Goal: Task Accomplishment & Management: Manage account settings

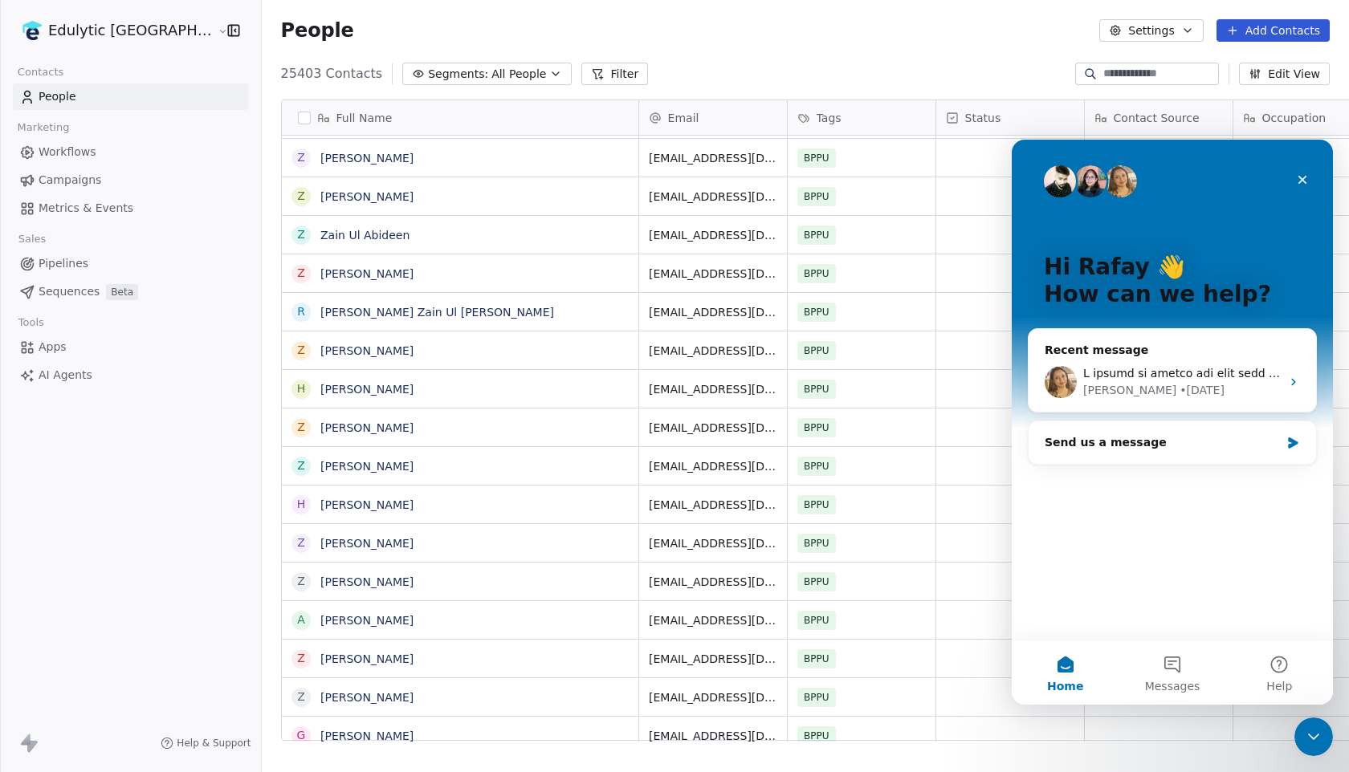
scroll to position [679, 1132]
click at [1261, 389] on div "[PERSON_NAME] • [DATE]" at bounding box center [1181, 390] width 197 height 17
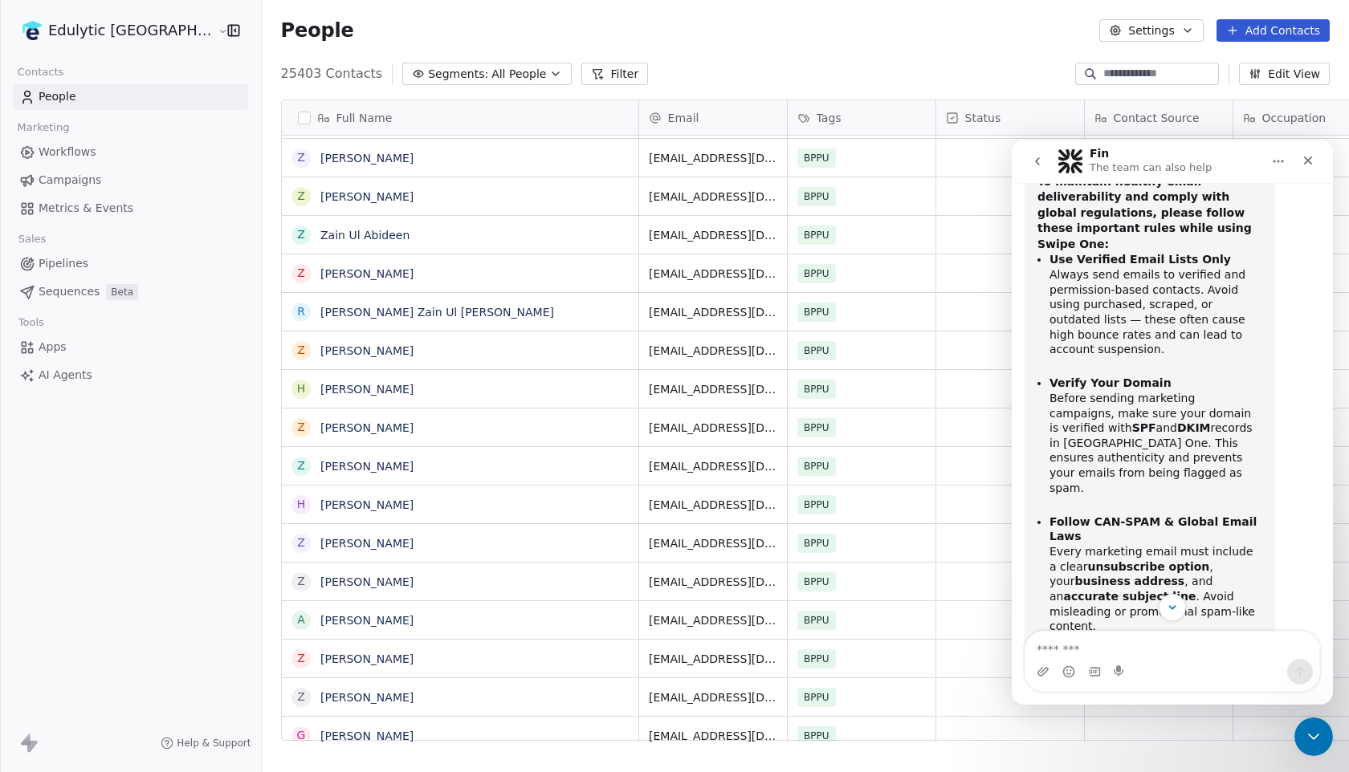
scroll to position [2488, 0]
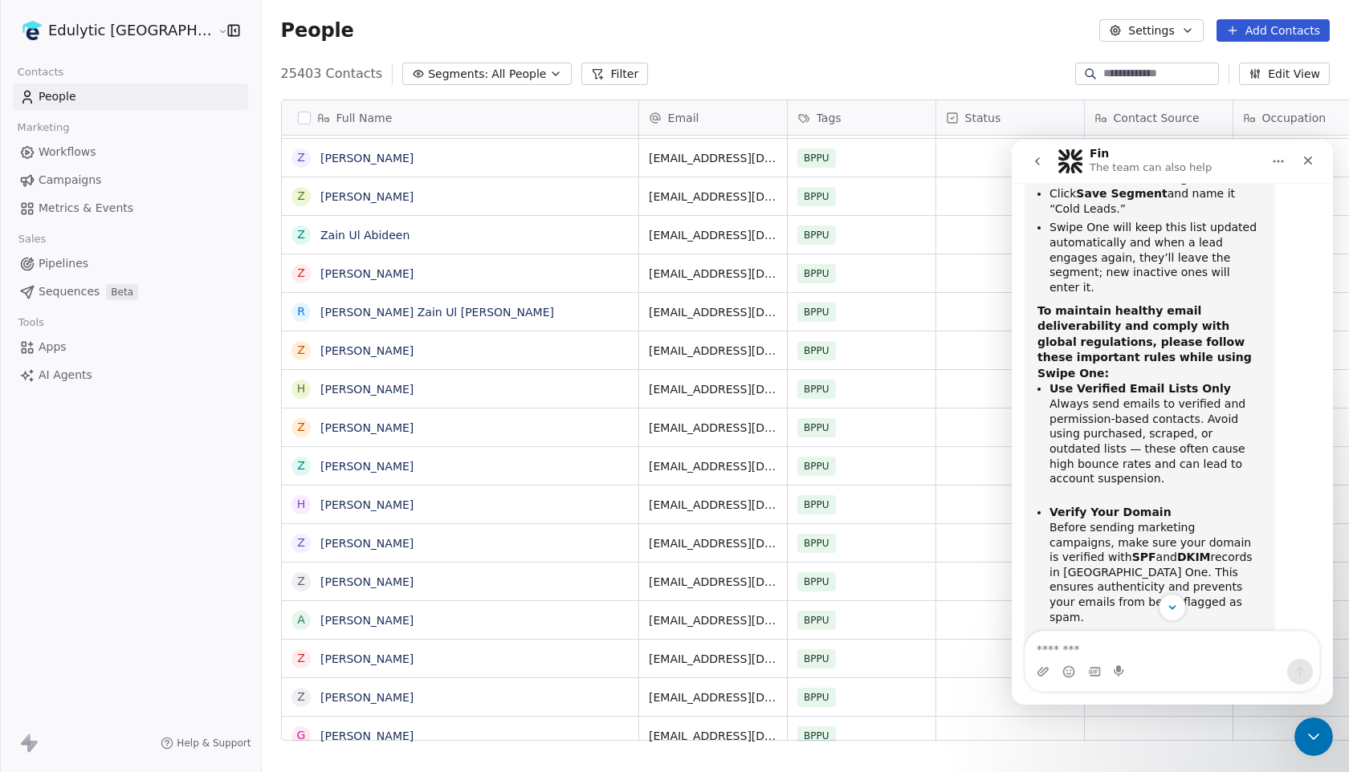
click at [105, 43] on html "Edulytic UK Contacts People Marketing Workflows Campaigns Metrics & Events Sale…" at bounding box center [674, 386] width 1349 height 772
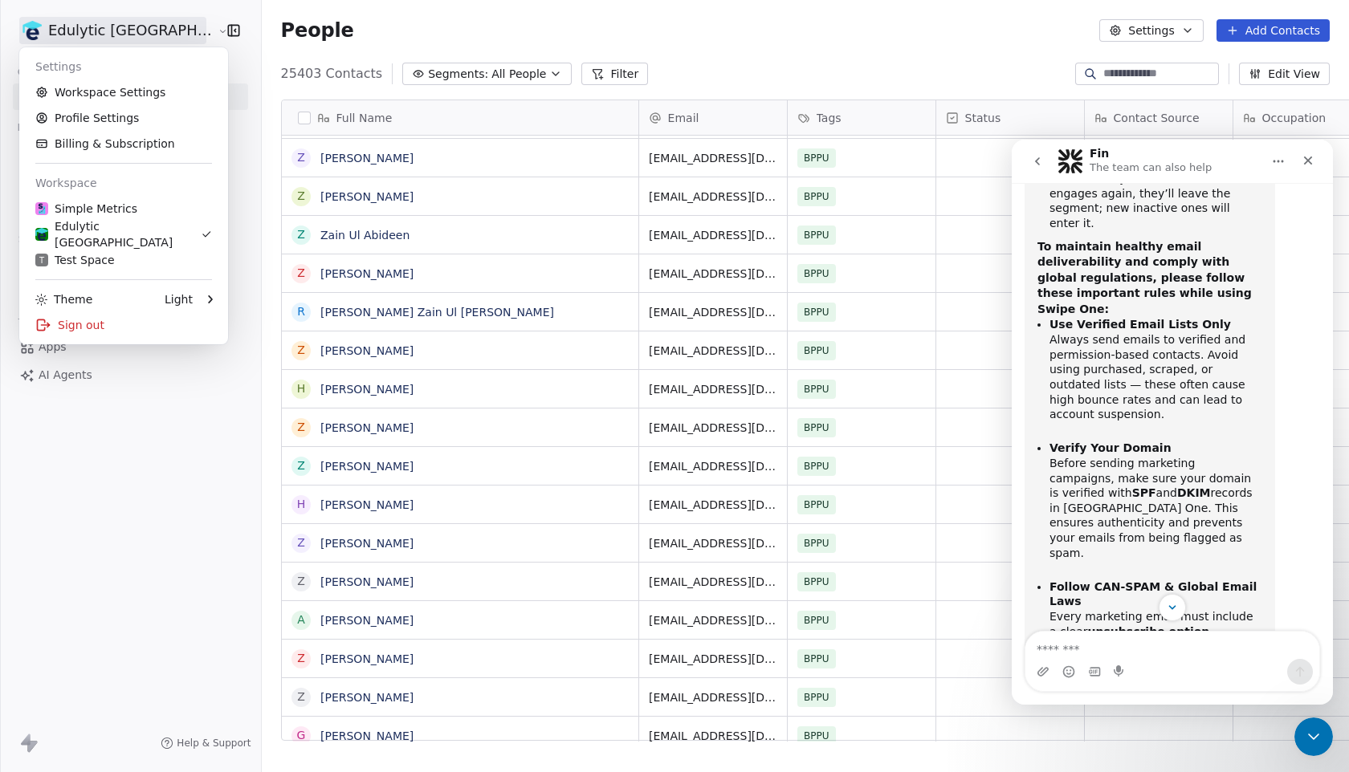
scroll to position [2558, 0]
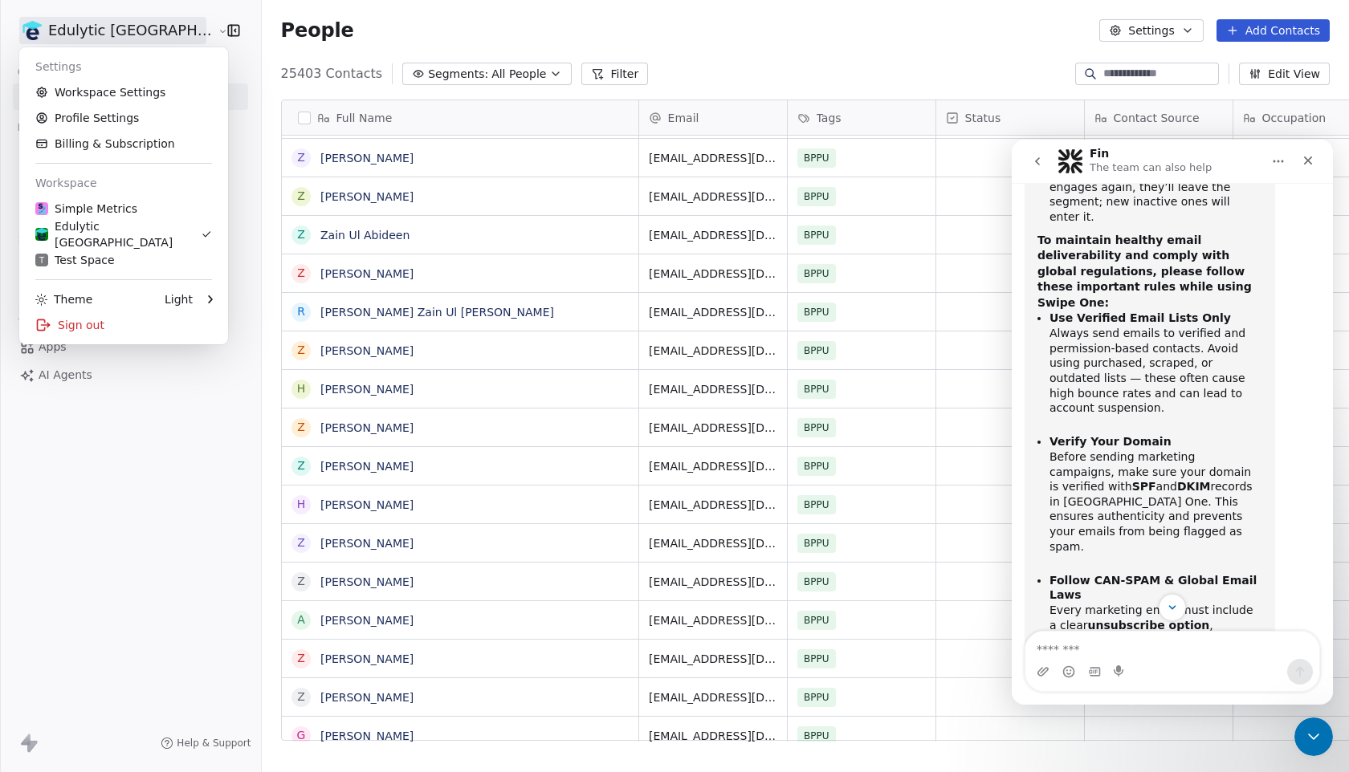
drag, startPoint x: 1107, startPoint y: 563, endPoint x: 1233, endPoint y: 566, distance: 126.1
click at [1233, 754] on li "Keep your bounce rate below 5% ." at bounding box center [1155, 761] width 213 height 15
click at [110, 208] on div "Simple Metrics" at bounding box center [86, 209] width 102 height 16
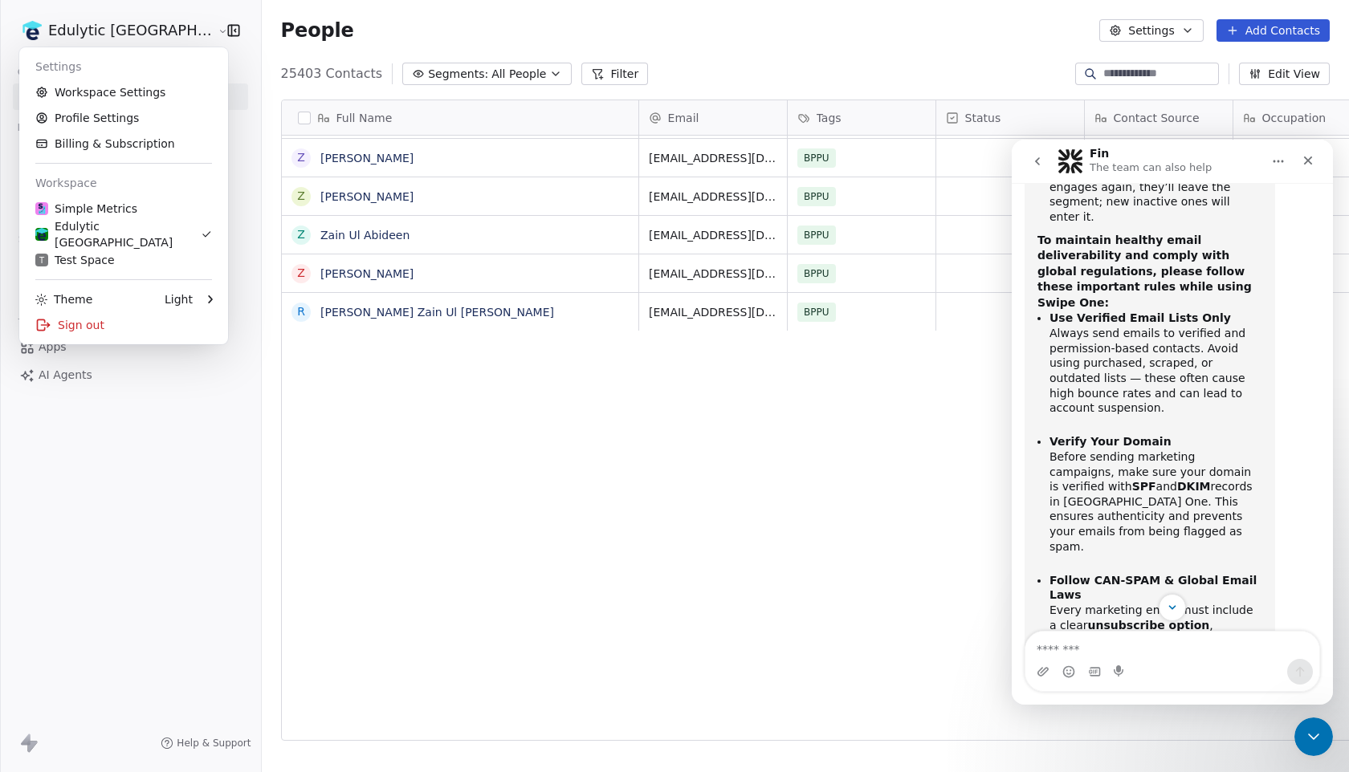
scroll to position [0, 0]
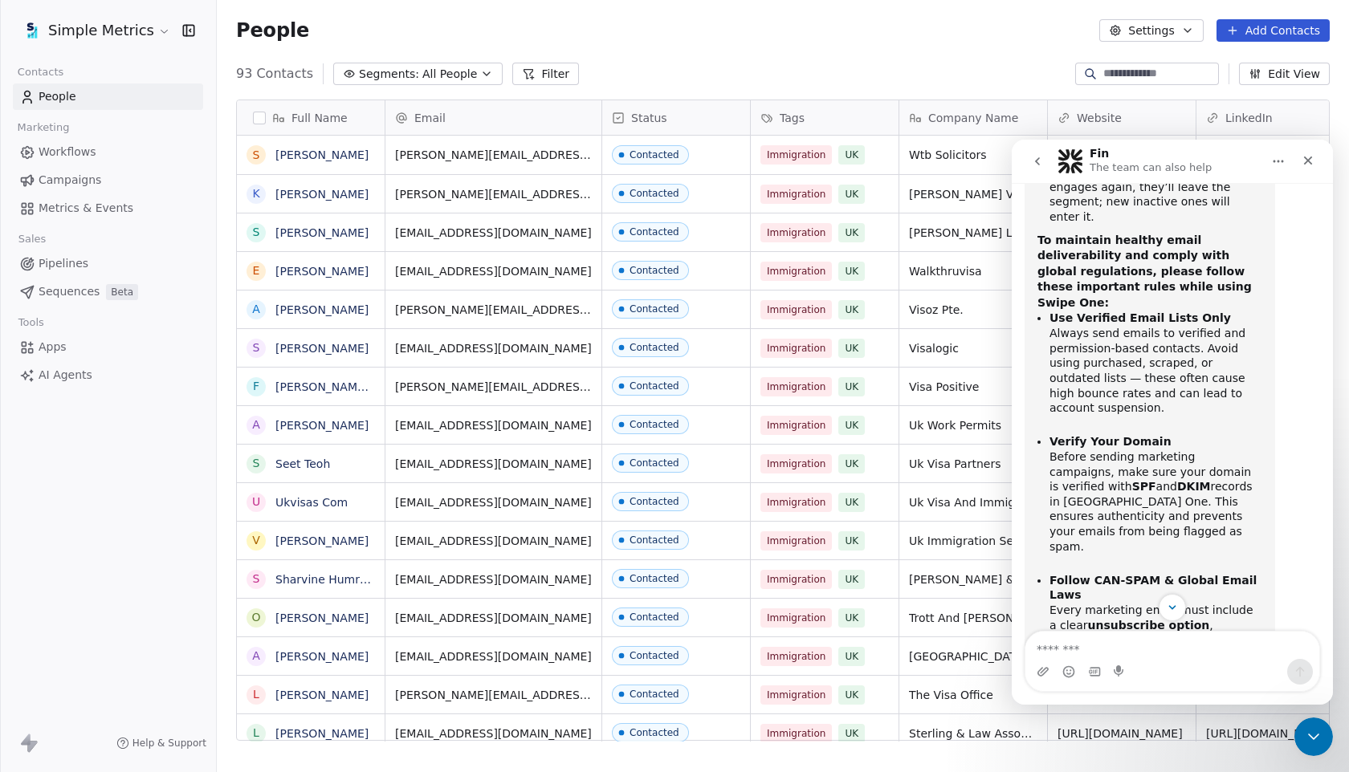
scroll to position [679, 1132]
click at [1318, 160] on div "Close" at bounding box center [1307, 160] width 29 height 29
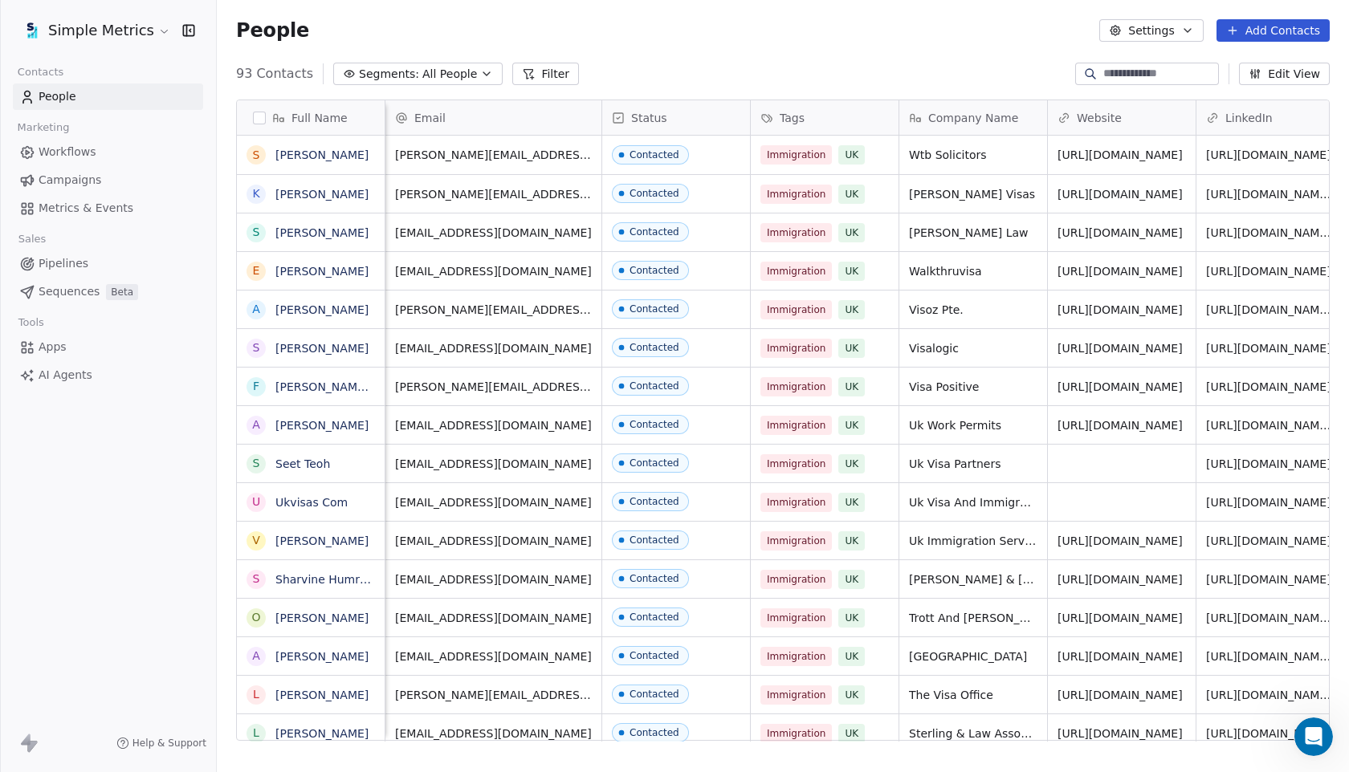
scroll to position [0, 649]
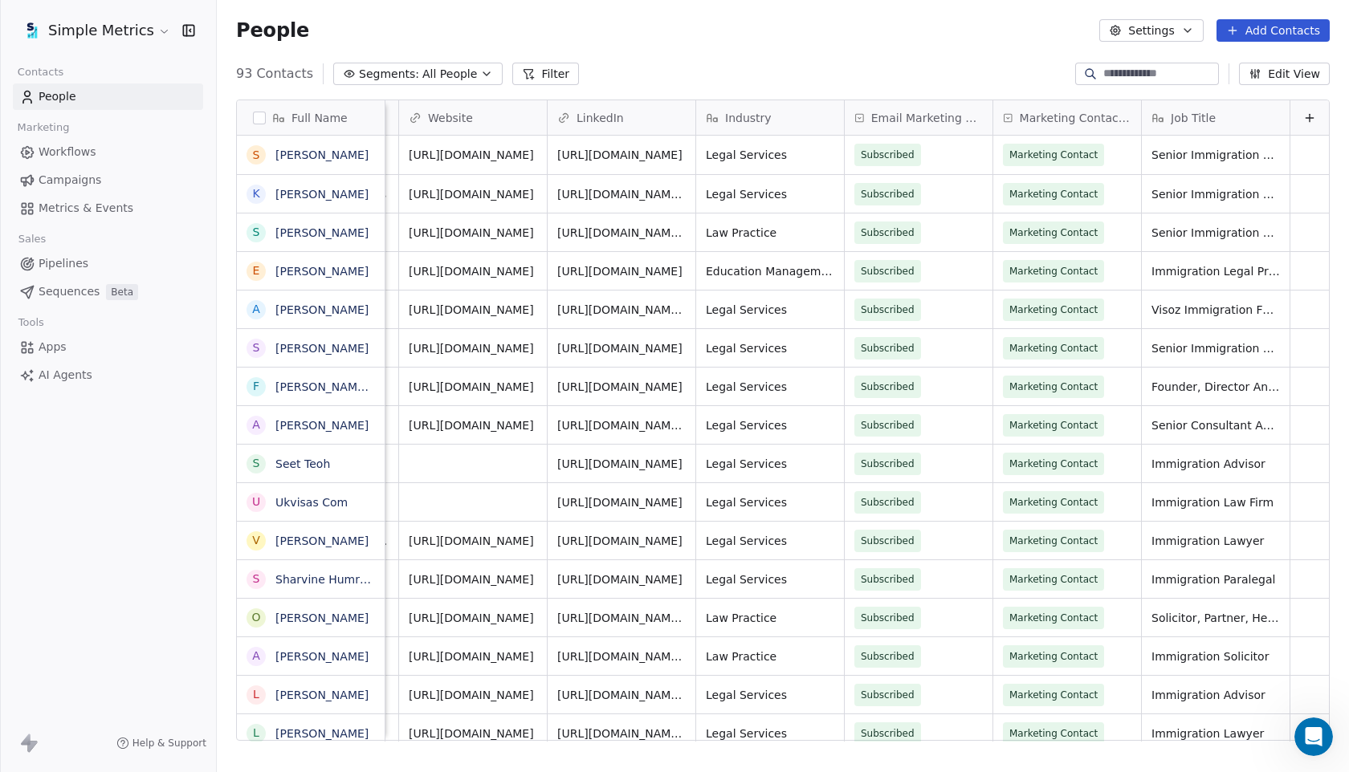
click at [930, 122] on span "Email Marketing Consent" at bounding box center [927, 118] width 112 height 16
click at [924, 189] on html "Simple Metrics Contacts People Marketing Workflows Campaigns Metrics & Events S…" at bounding box center [674, 386] width 1349 height 772
click at [933, 147] on span "Subscribed" at bounding box center [904, 155] width 98 height 22
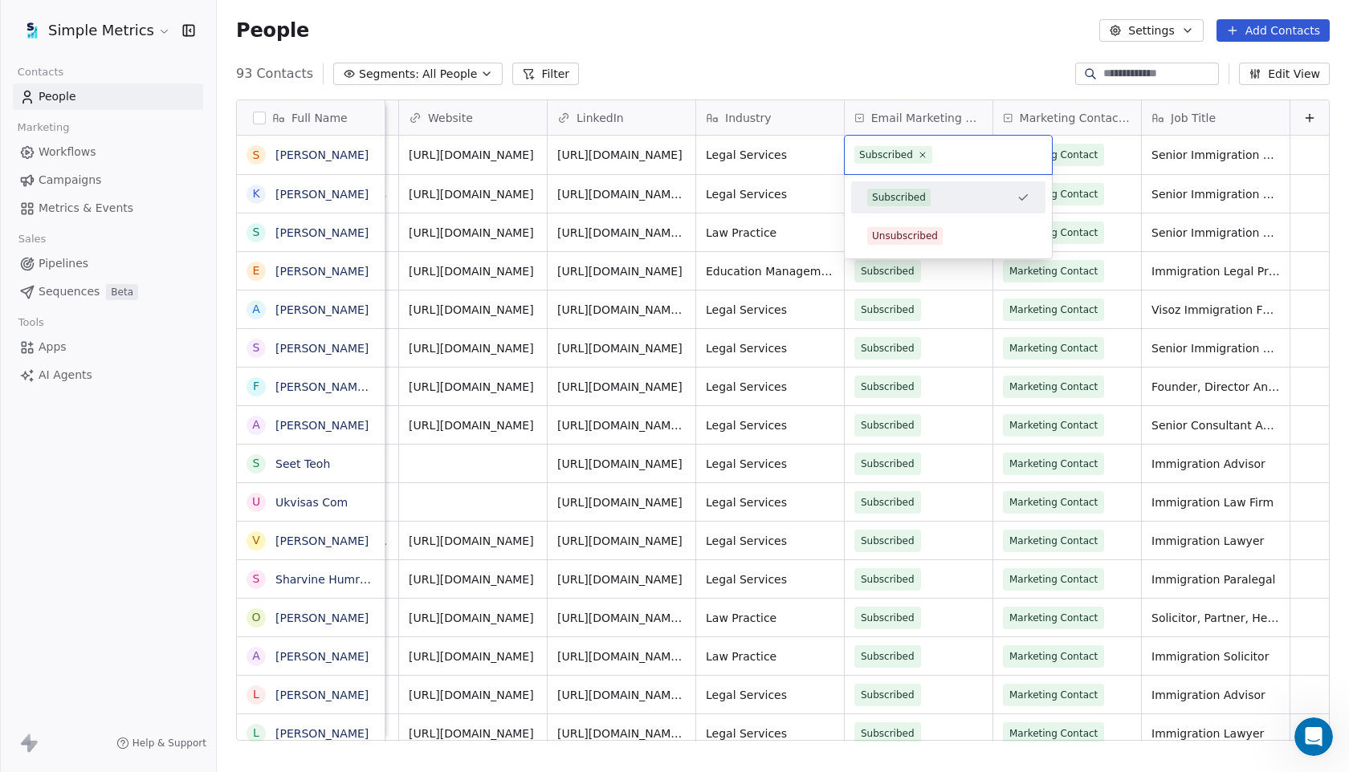
click at [1120, 160] on html "Simple Metrics Contacts People Marketing Workflows Campaigns Metrics & Events S…" at bounding box center [674, 386] width 1349 height 772
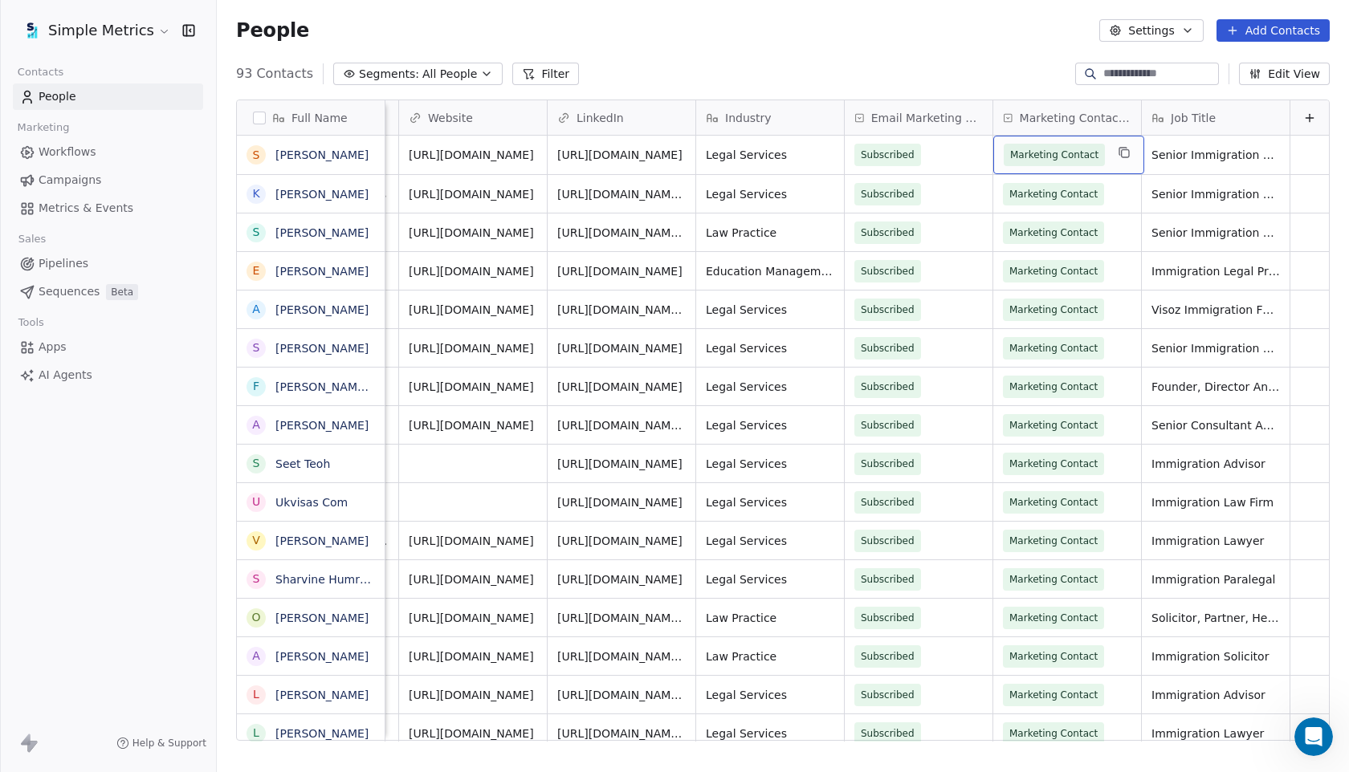
click at [1111, 150] on div "Marketing Contact" at bounding box center [1068, 155] width 151 height 39
click at [974, 51] on html "Simple Metrics Contacts People Marketing Workflows Campaigns Metrics & Events S…" at bounding box center [674, 386] width 1349 height 772
click at [123, 206] on span "Metrics & Events" at bounding box center [86, 208] width 95 height 17
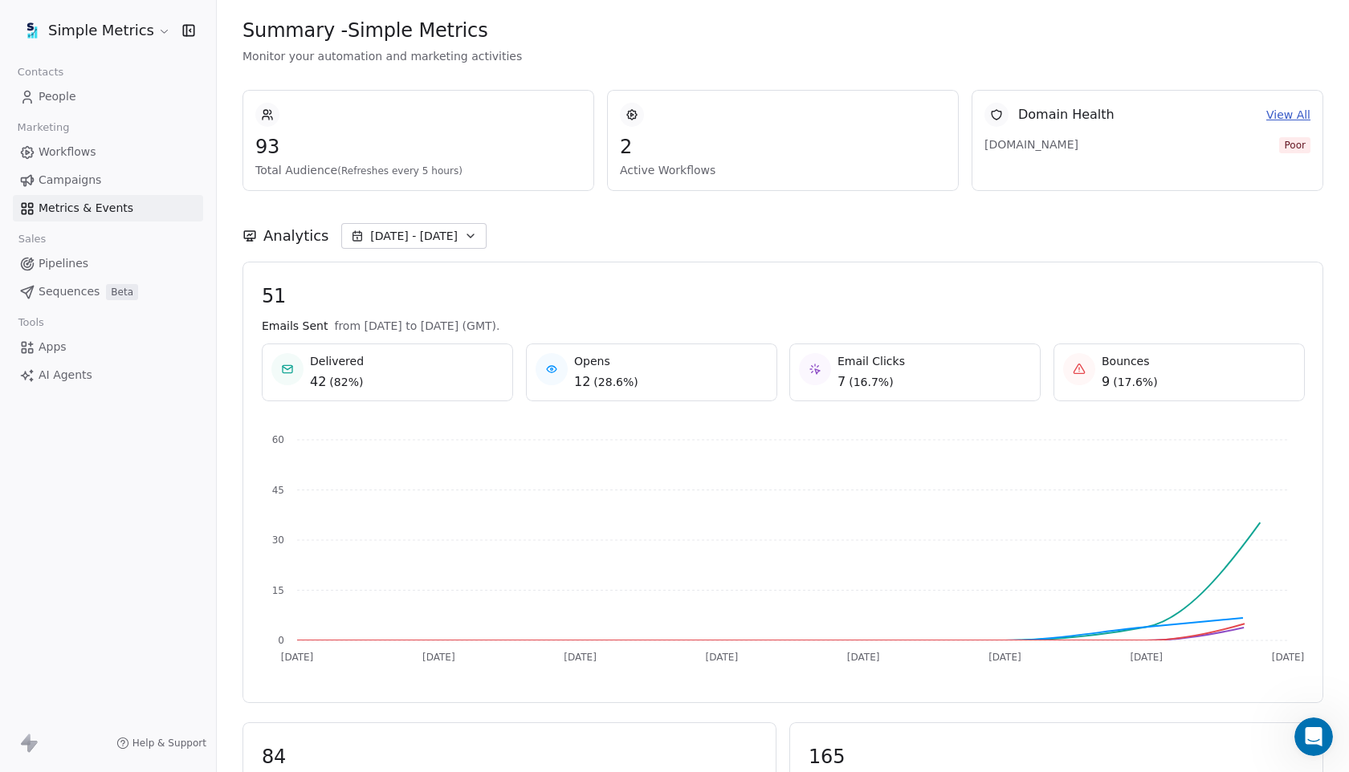
click at [1292, 112] on link "View All" at bounding box center [1288, 115] width 44 height 17
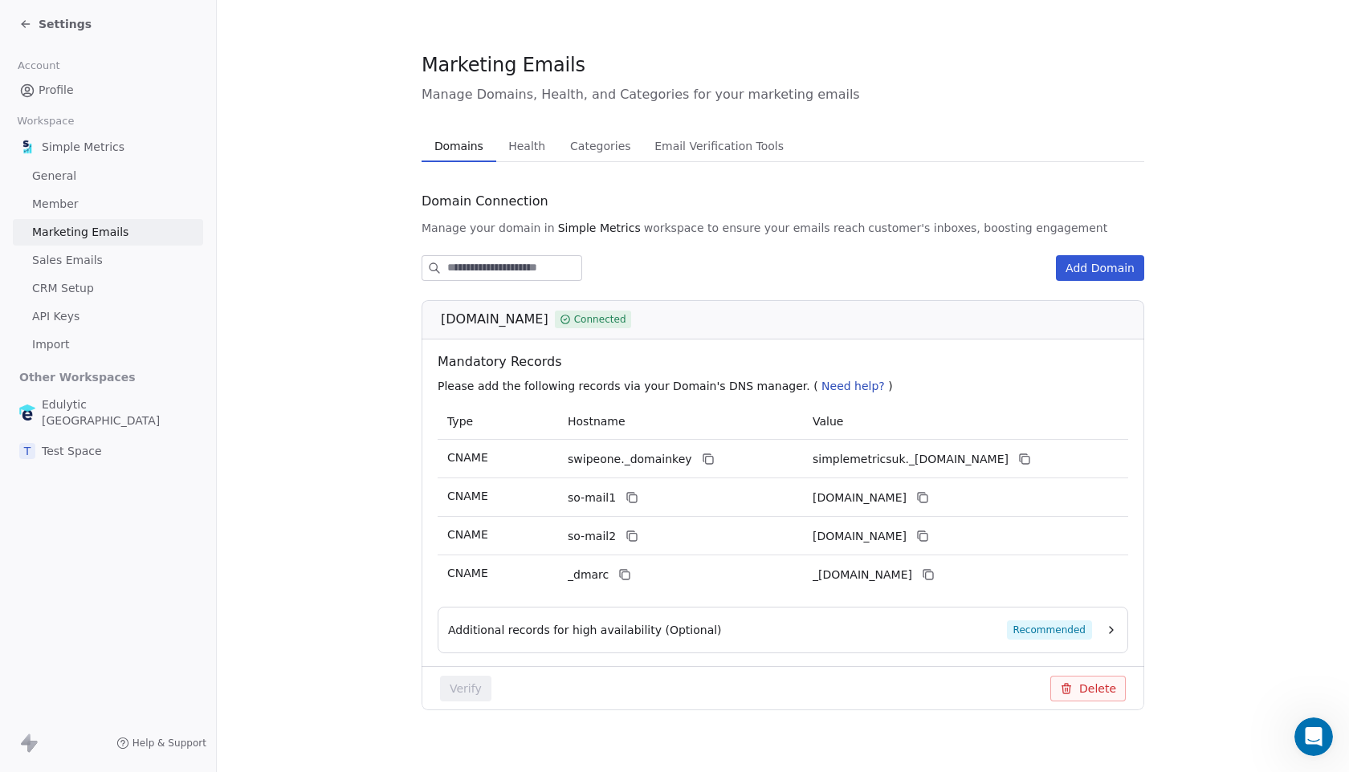
scroll to position [15, 0]
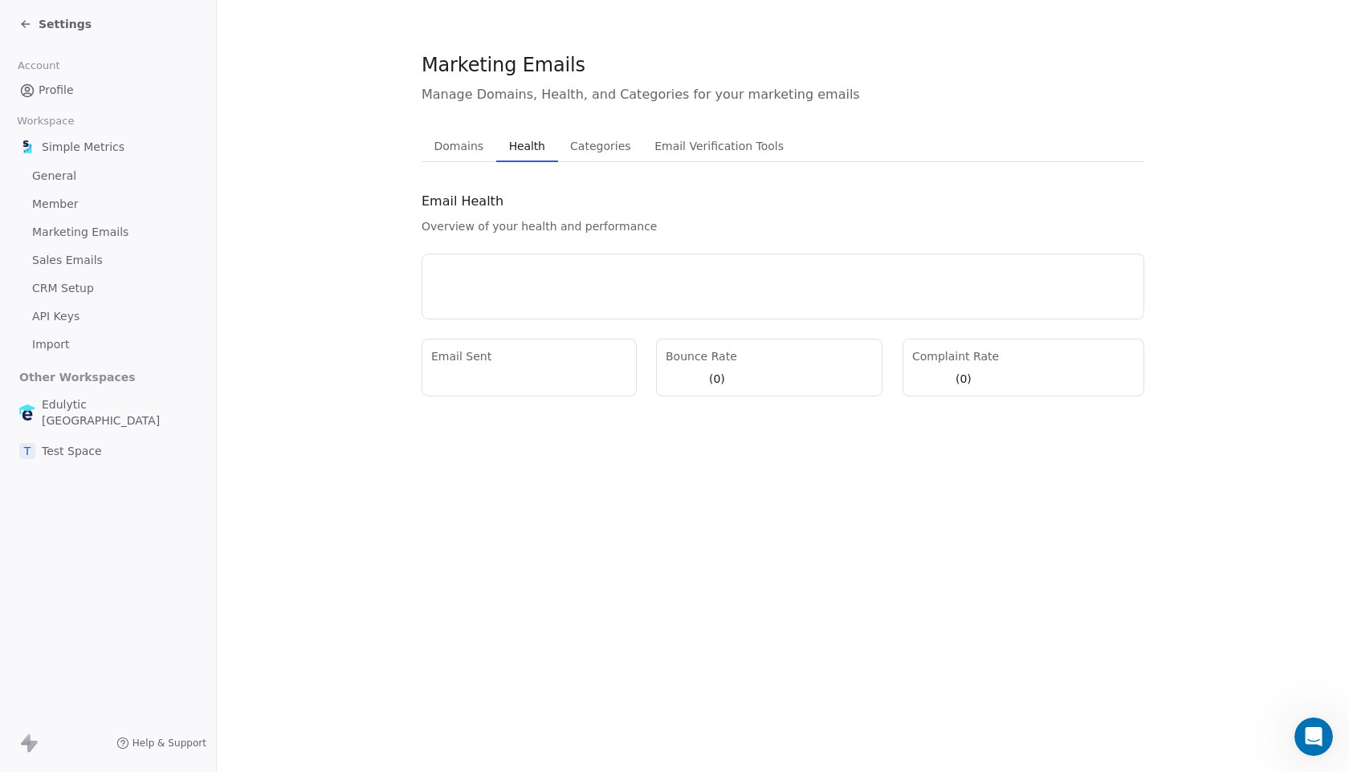
click at [548, 135] on button "Health Health" at bounding box center [527, 146] width 62 height 32
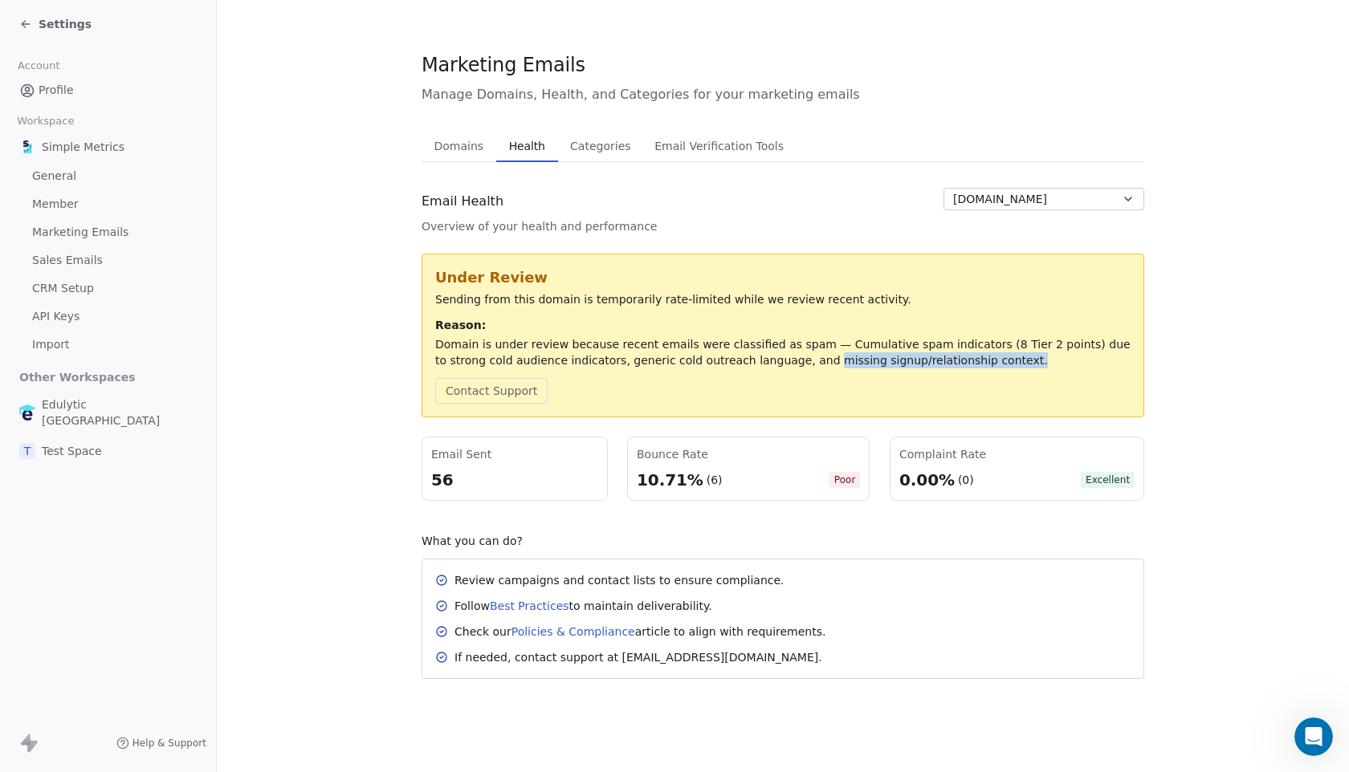
drag, startPoint x: 763, startPoint y: 357, endPoint x: 945, endPoint y: 356, distance: 182.2
click at [945, 356] on div "Domain is under review because recent emails were classified as spam — Cumulati…" at bounding box center [782, 352] width 695 height 32
click at [991, 376] on div "Under Review Sending from this domain is temporarily rate-limited while we revi…" at bounding box center [782, 335] width 695 height 136
click at [51, 23] on span "Settings" at bounding box center [65, 24] width 53 height 16
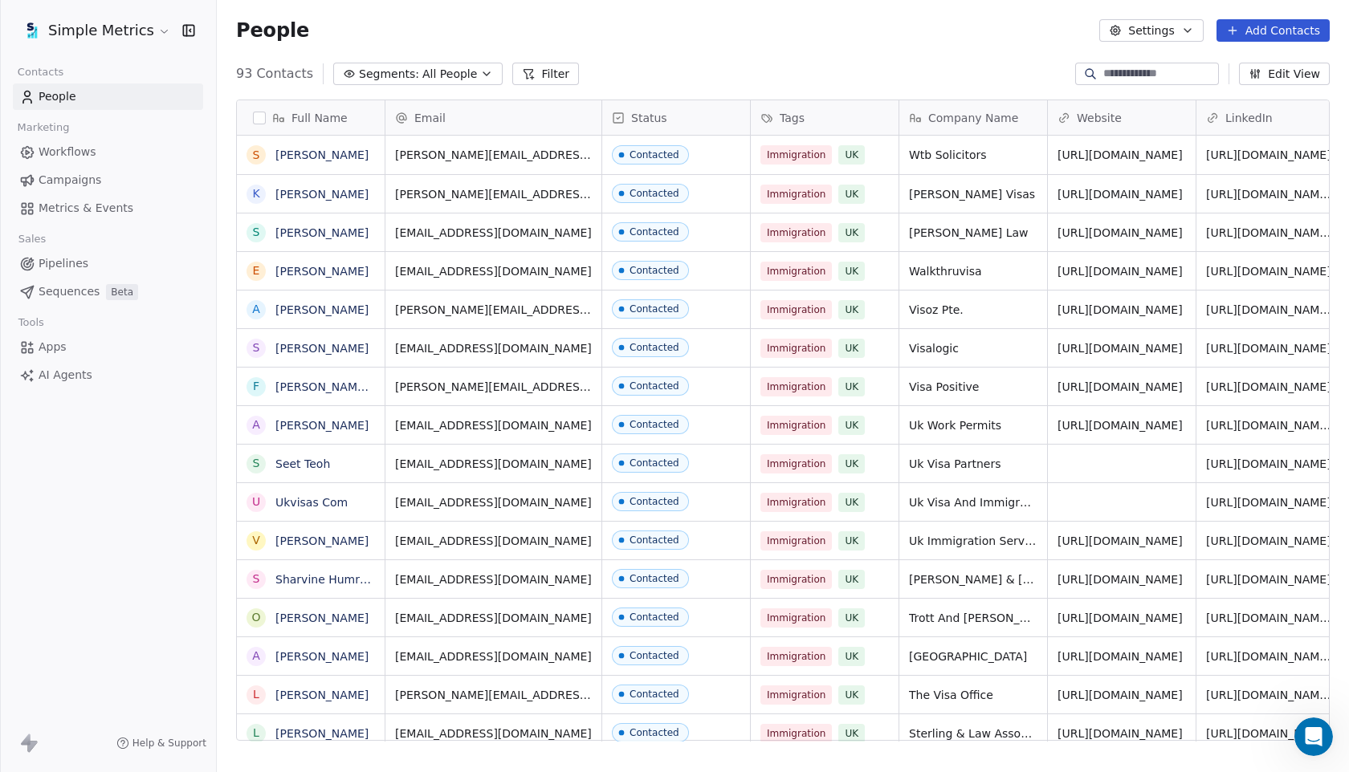
scroll to position [679, 1132]
click at [92, 182] on span "Campaigns" at bounding box center [70, 180] width 63 height 17
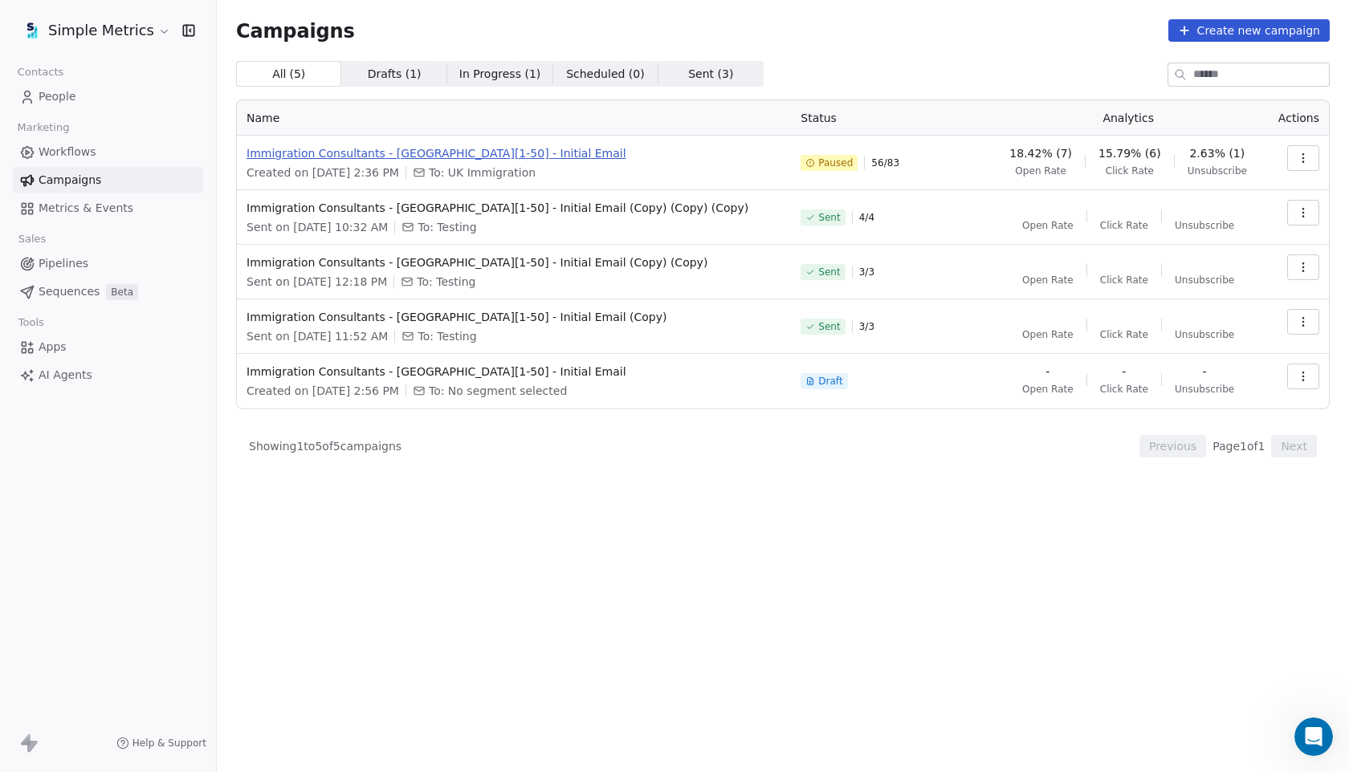
click at [456, 157] on span "Immigration Consultants - [GEOGRAPHIC_DATA][1-50] - Initial Email" at bounding box center [513, 153] width 535 height 16
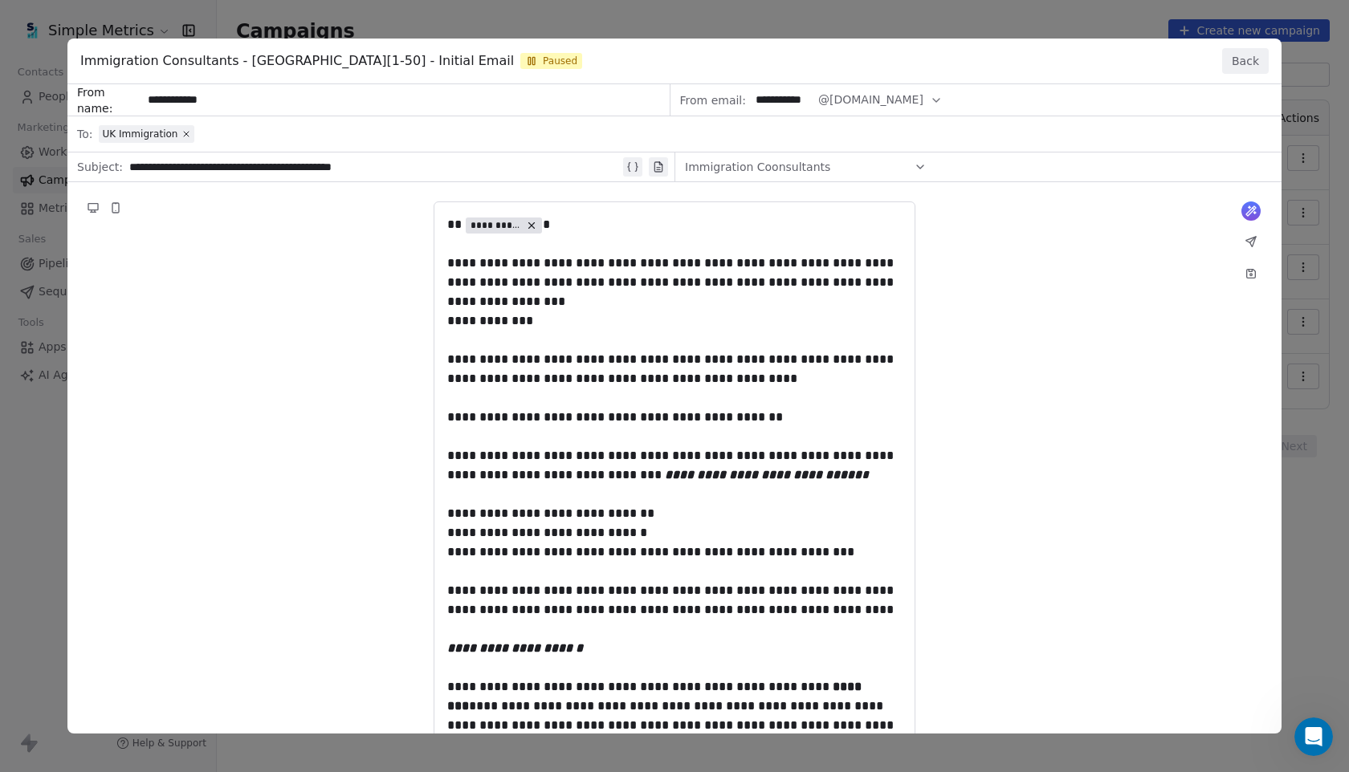
drag, startPoint x: 446, startPoint y: 218, endPoint x: 525, endPoint y: 340, distance: 145.2
click at [525, 340] on div "**********" at bounding box center [674, 619] width 1214 height 1071
click at [1243, 63] on button "Back" at bounding box center [1245, 61] width 47 height 26
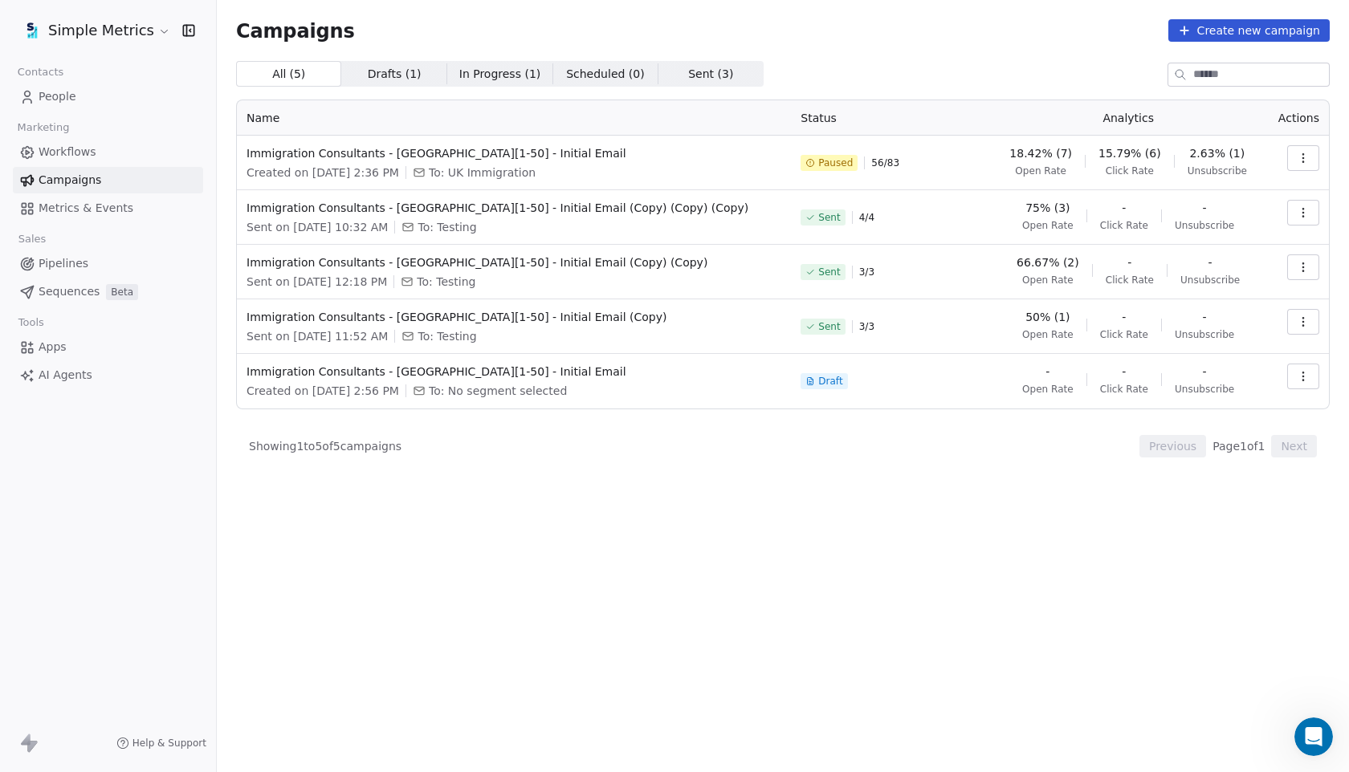
click at [94, 43] on html "Simple Metrics Contacts People Marketing Workflows Campaigns Metrics & Events S…" at bounding box center [674, 386] width 1349 height 772
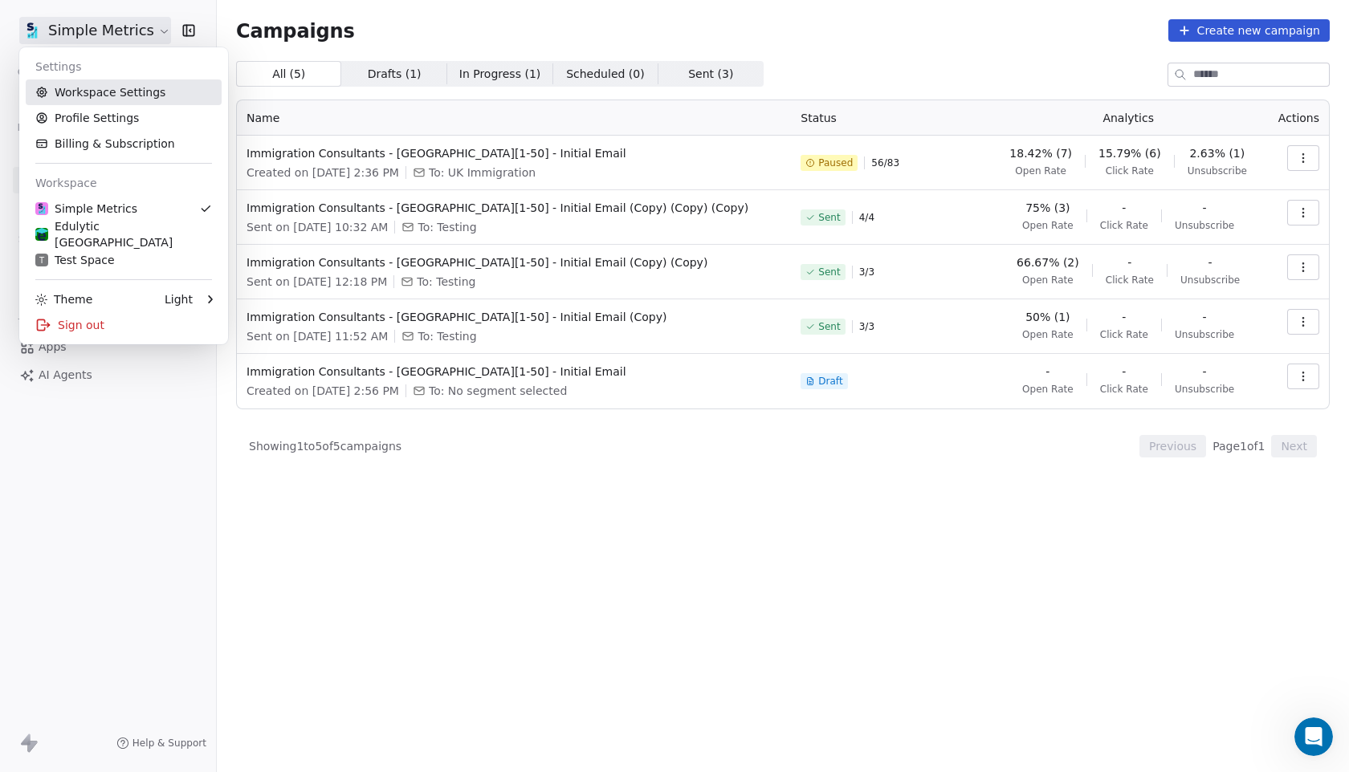
click at [128, 97] on link "Workspace Settings" at bounding box center [124, 92] width 196 height 26
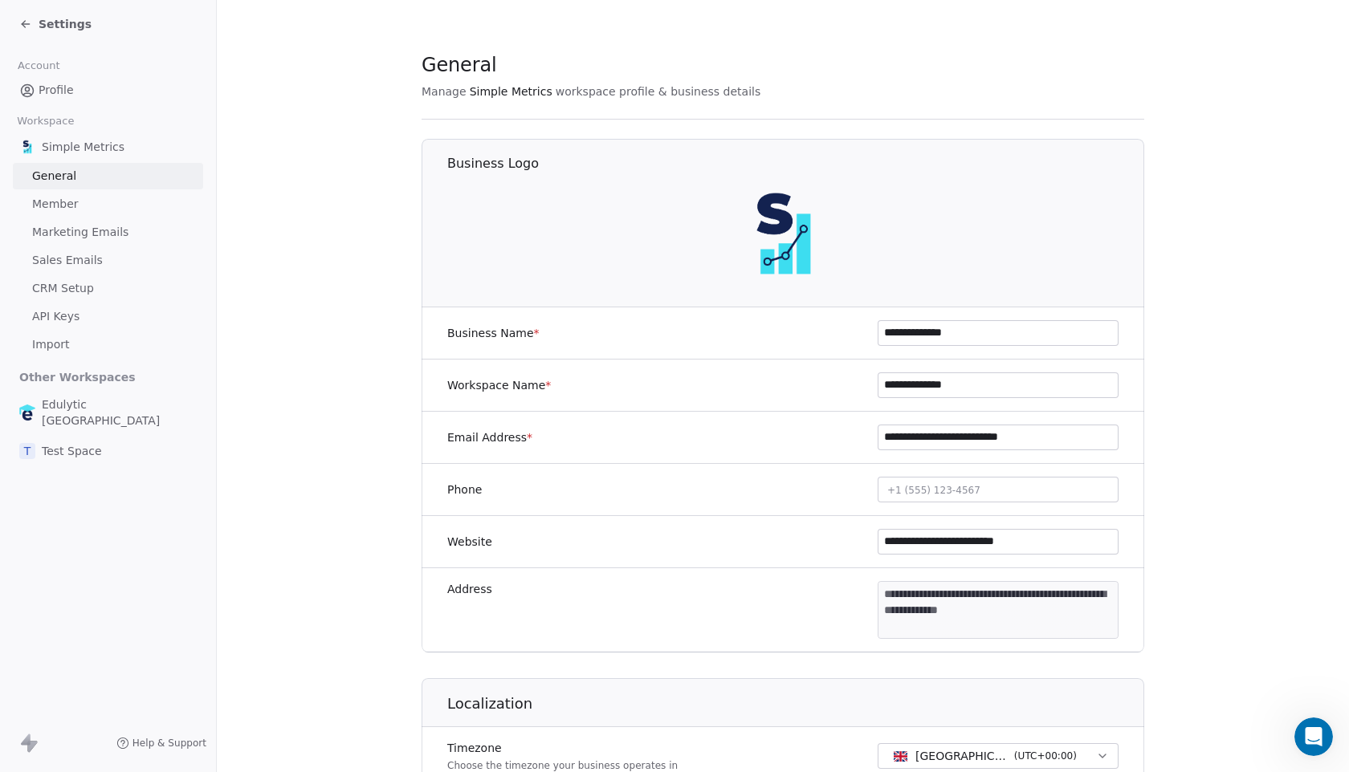
click at [101, 234] on span "Marketing Emails" at bounding box center [80, 232] width 96 height 17
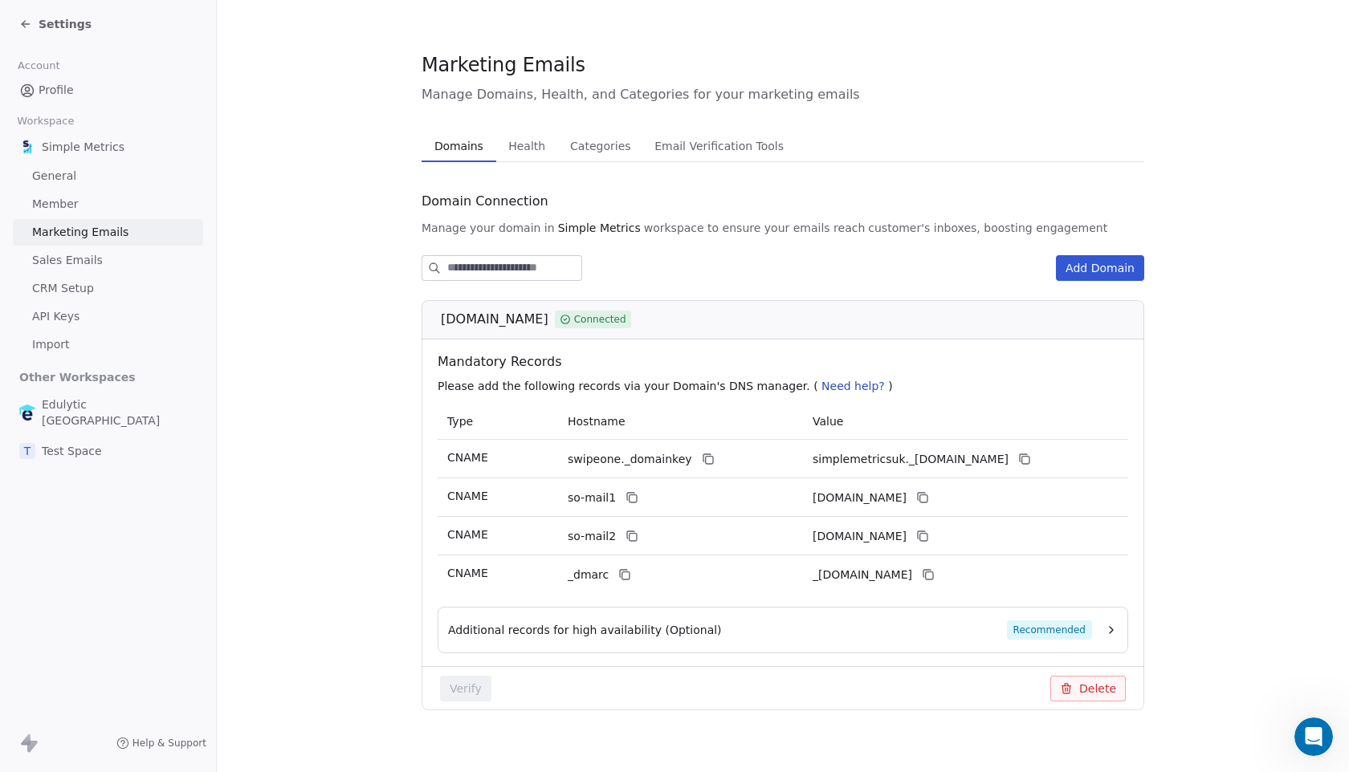
click at [548, 150] on button "Health Health" at bounding box center [527, 146] width 62 height 32
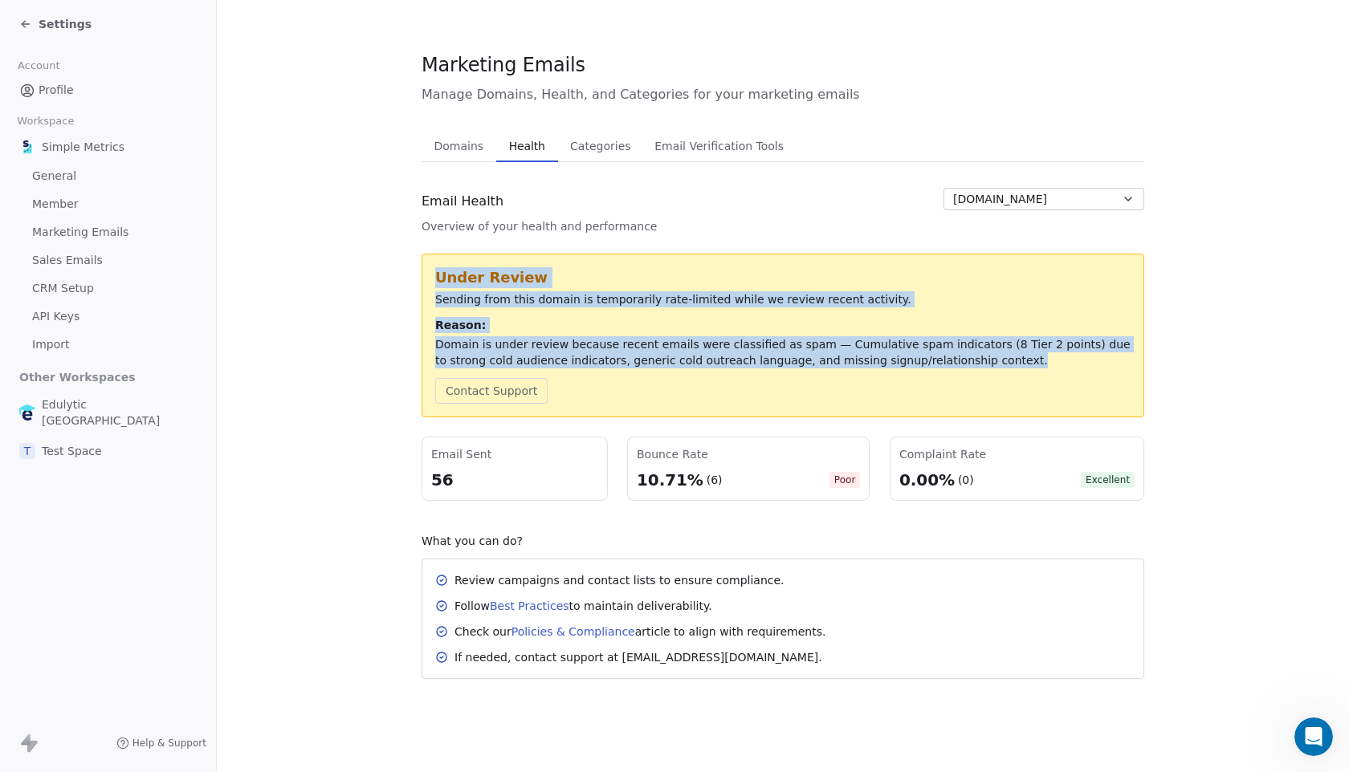
drag, startPoint x: 434, startPoint y: 282, endPoint x: 1019, endPoint y: 369, distance: 591.7
click at [1019, 369] on div "Under Review Sending from this domain is temporarily rate-limited while we revi…" at bounding box center [782, 335] width 695 height 136
copy div "Under Review Sending from this domain is temporarily rate-limited while we revi…"
click at [300, 279] on section "Marketing Emails Manage Domains, Health, and Categories for your marketing emai…" at bounding box center [783, 365] width 1132 height 730
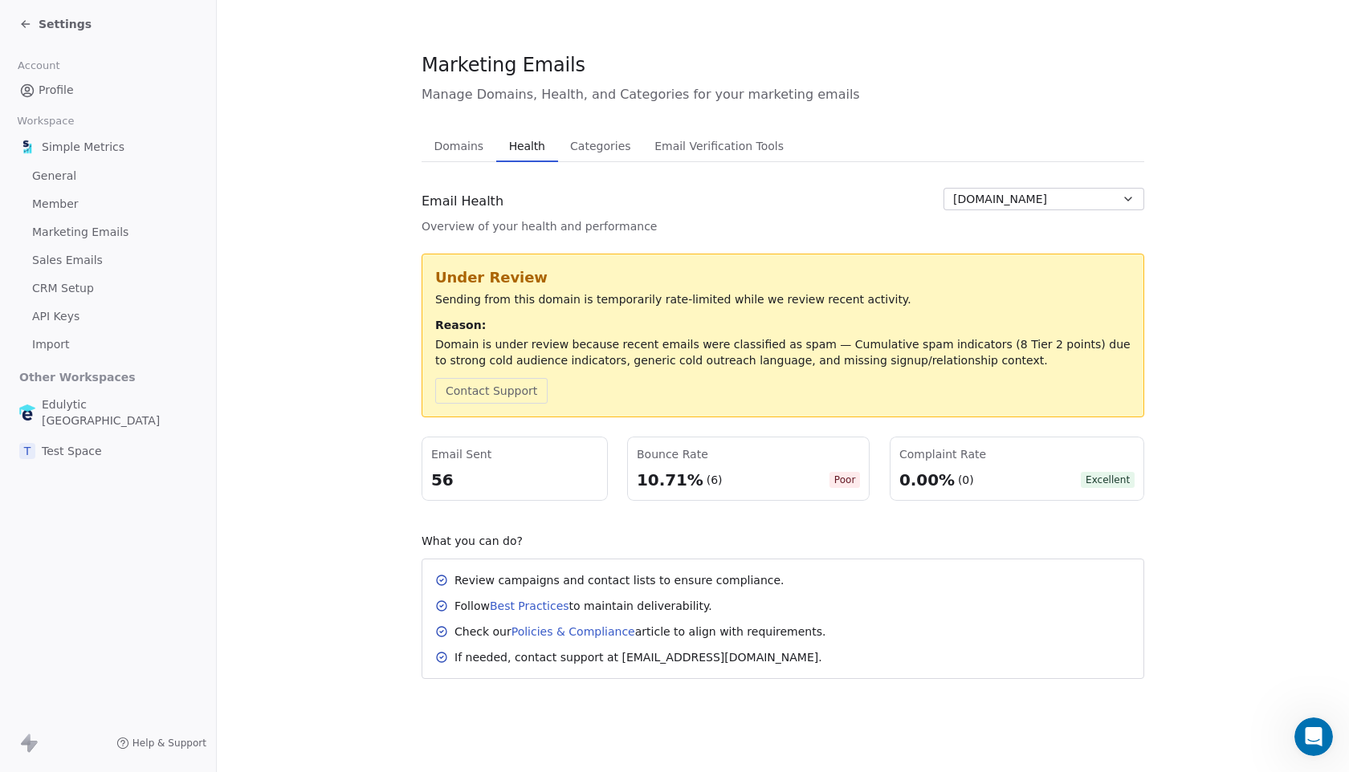
click at [26, 26] on icon at bounding box center [25, 24] width 13 height 13
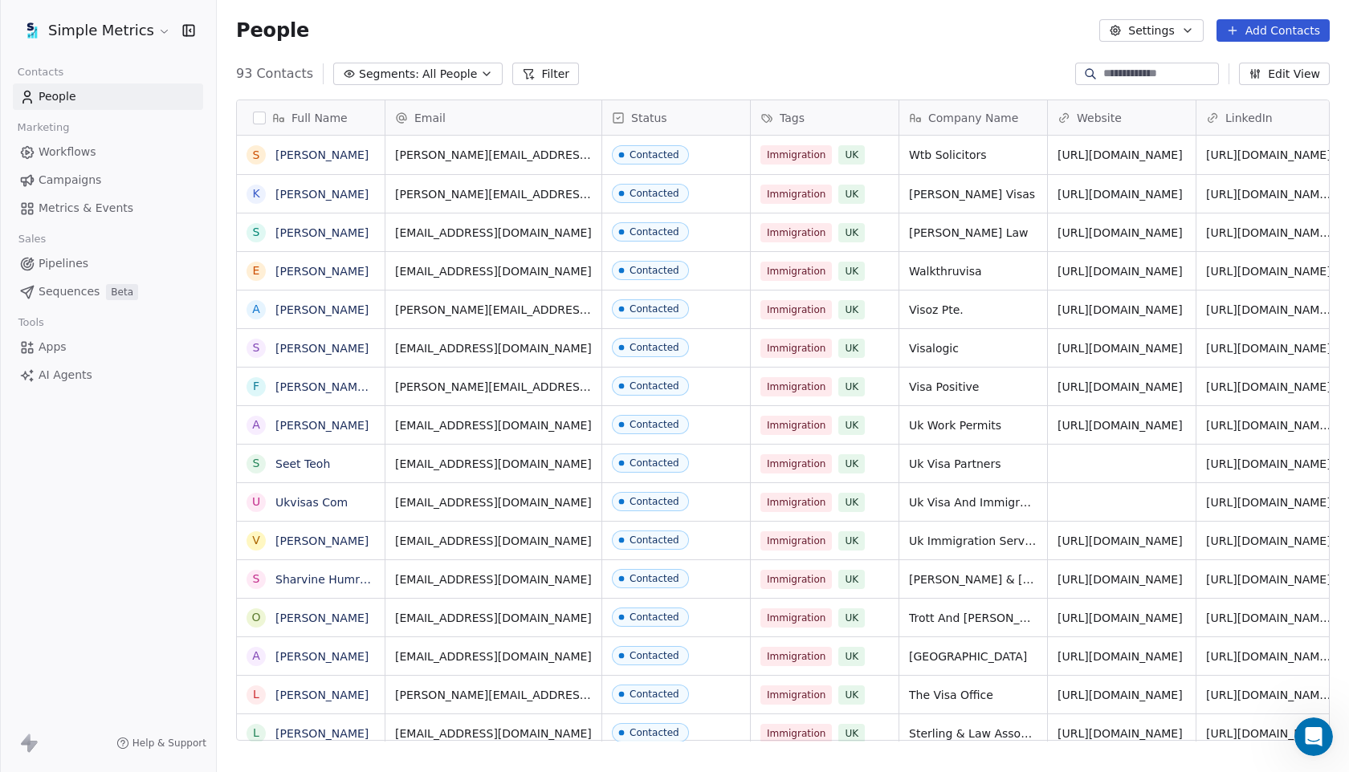
scroll to position [679, 1132]
click at [464, 86] on div "93 Contacts Segments: All People Filter Edit View" at bounding box center [783, 74] width 1132 height 26
click at [451, 72] on span "All People" at bounding box center [449, 74] width 55 height 17
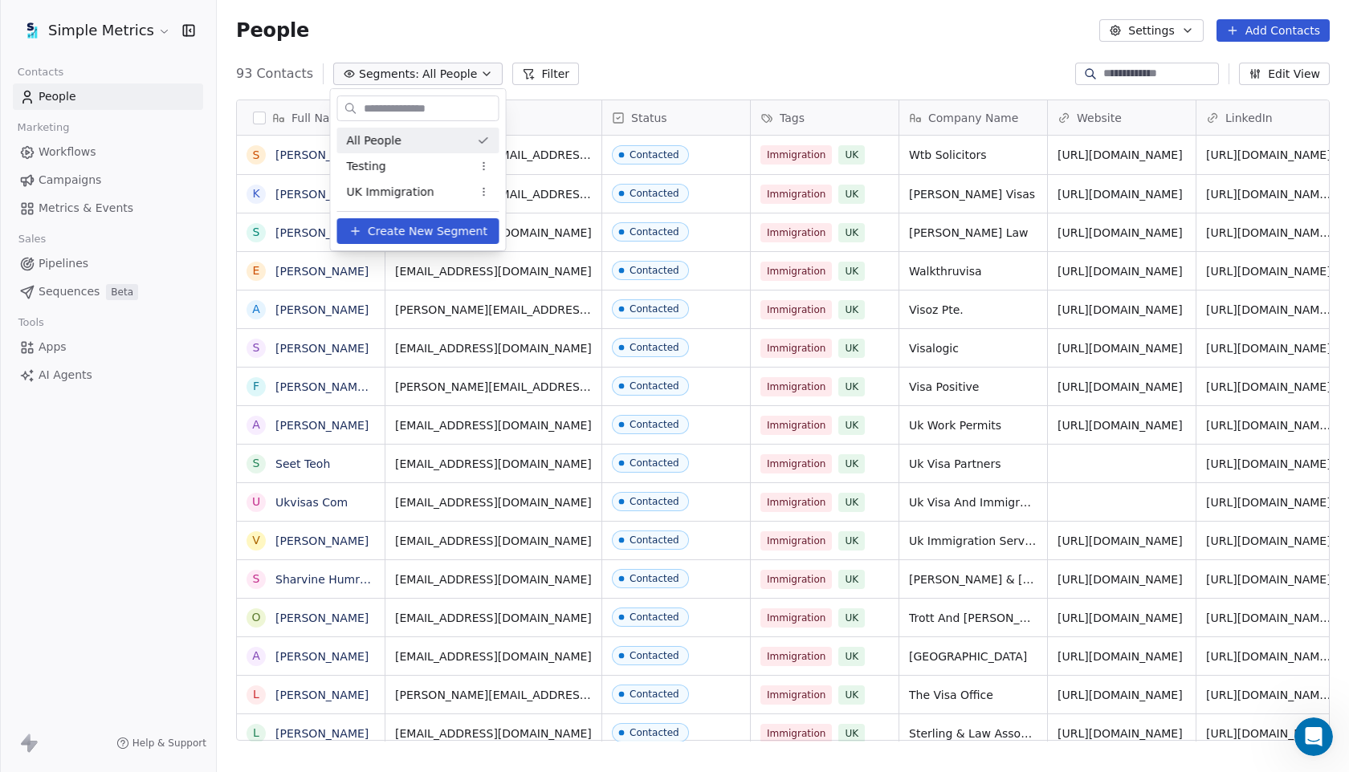
click at [660, 31] on html "Simple Metrics Contacts People Marketing Workflows Campaigns Metrics & Events S…" at bounding box center [674, 386] width 1349 height 772
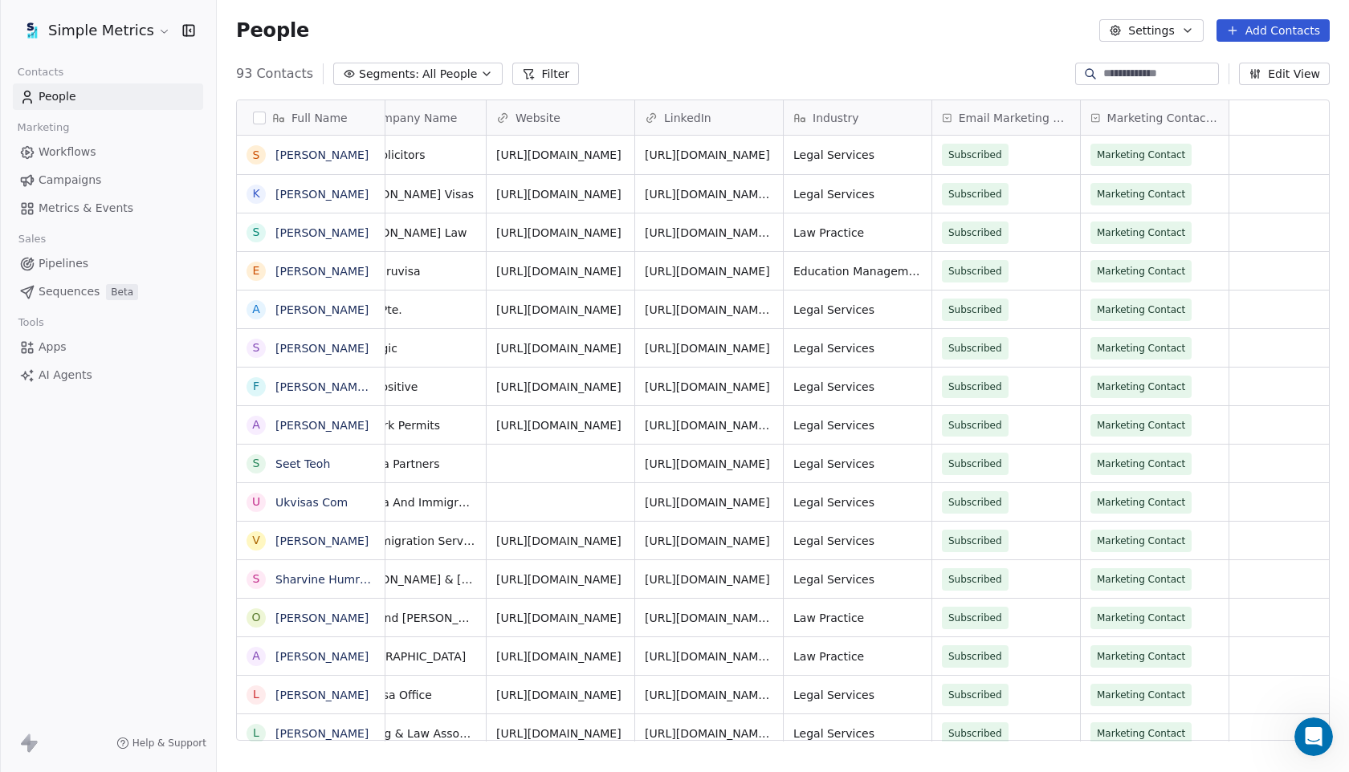
scroll to position [0, 0]
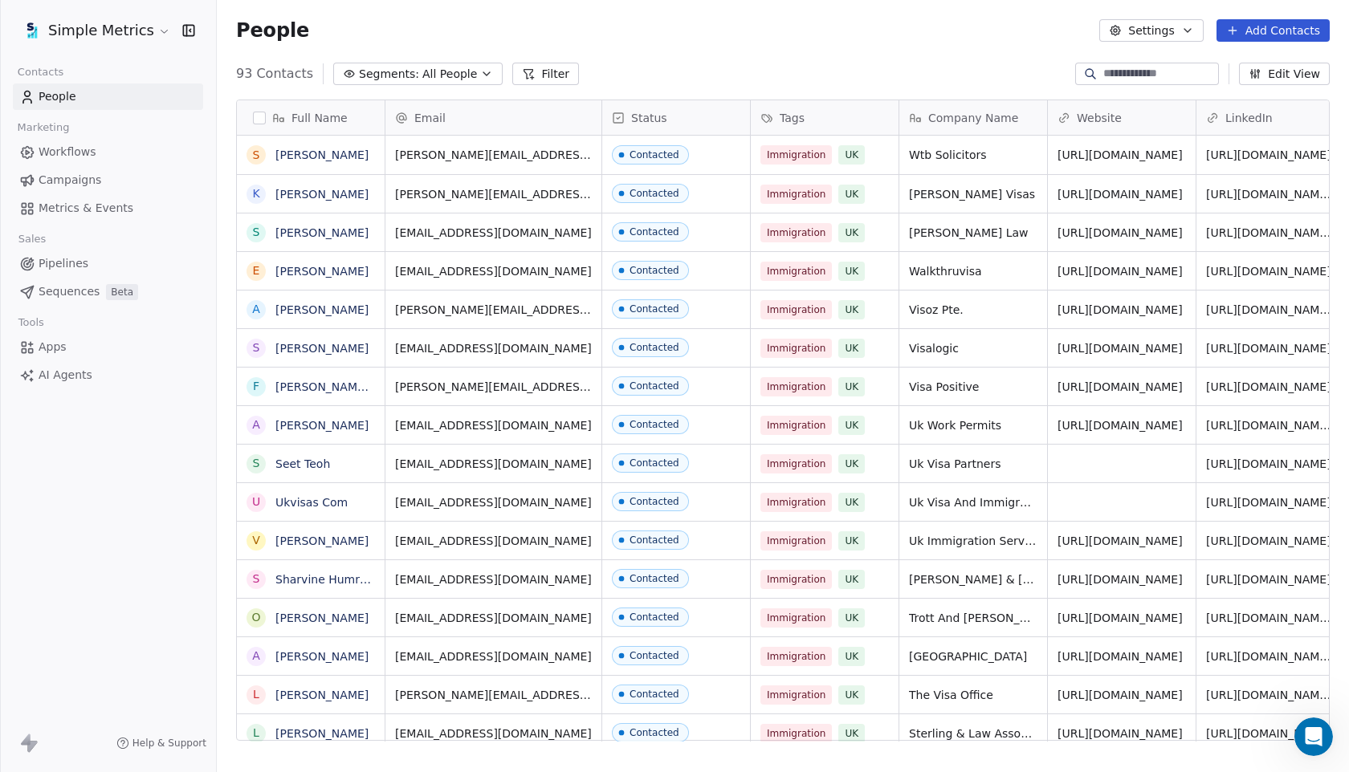
click at [457, 75] on span "All People" at bounding box center [449, 74] width 55 height 17
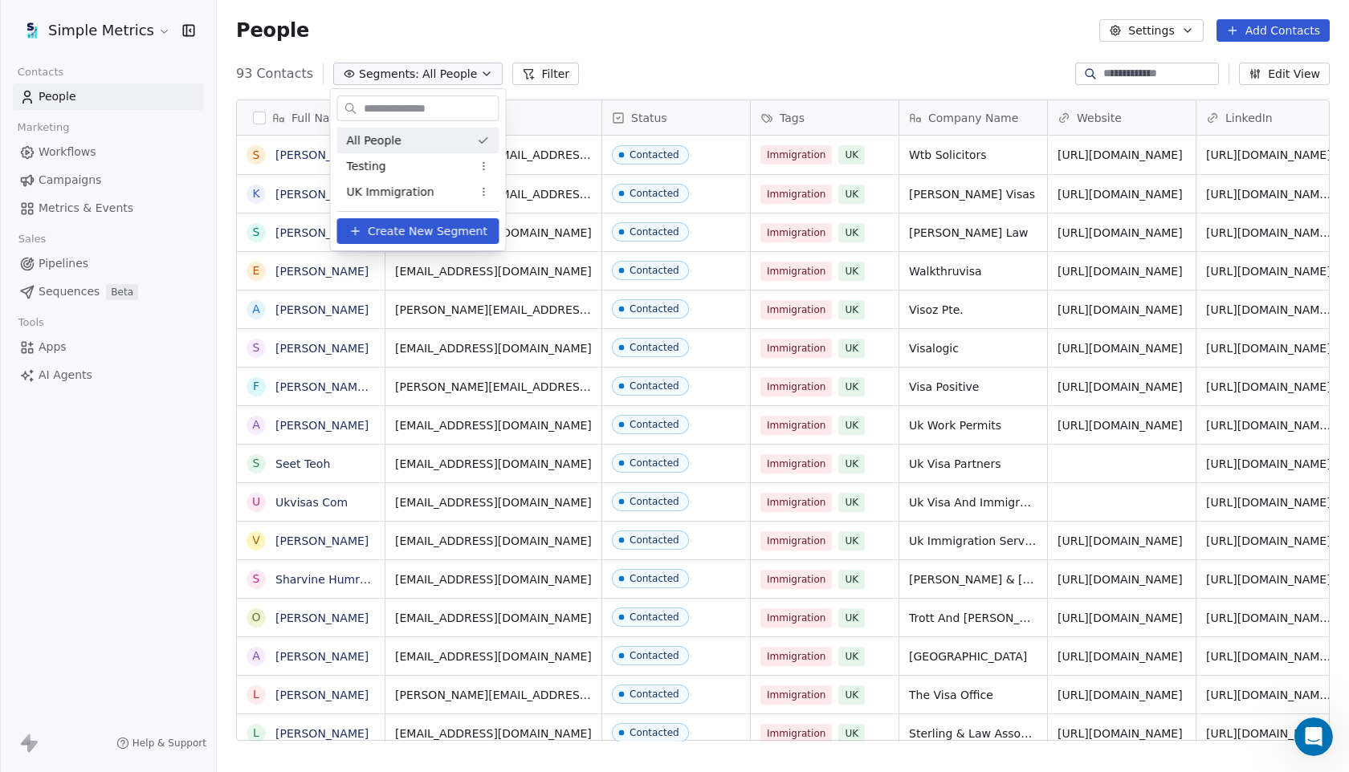
click at [542, 67] on html "Simple Metrics Contacts People Marketing Workflows Campaigns Metrics & Events S…" at bounding box center [674, 386] width 1349 height 772
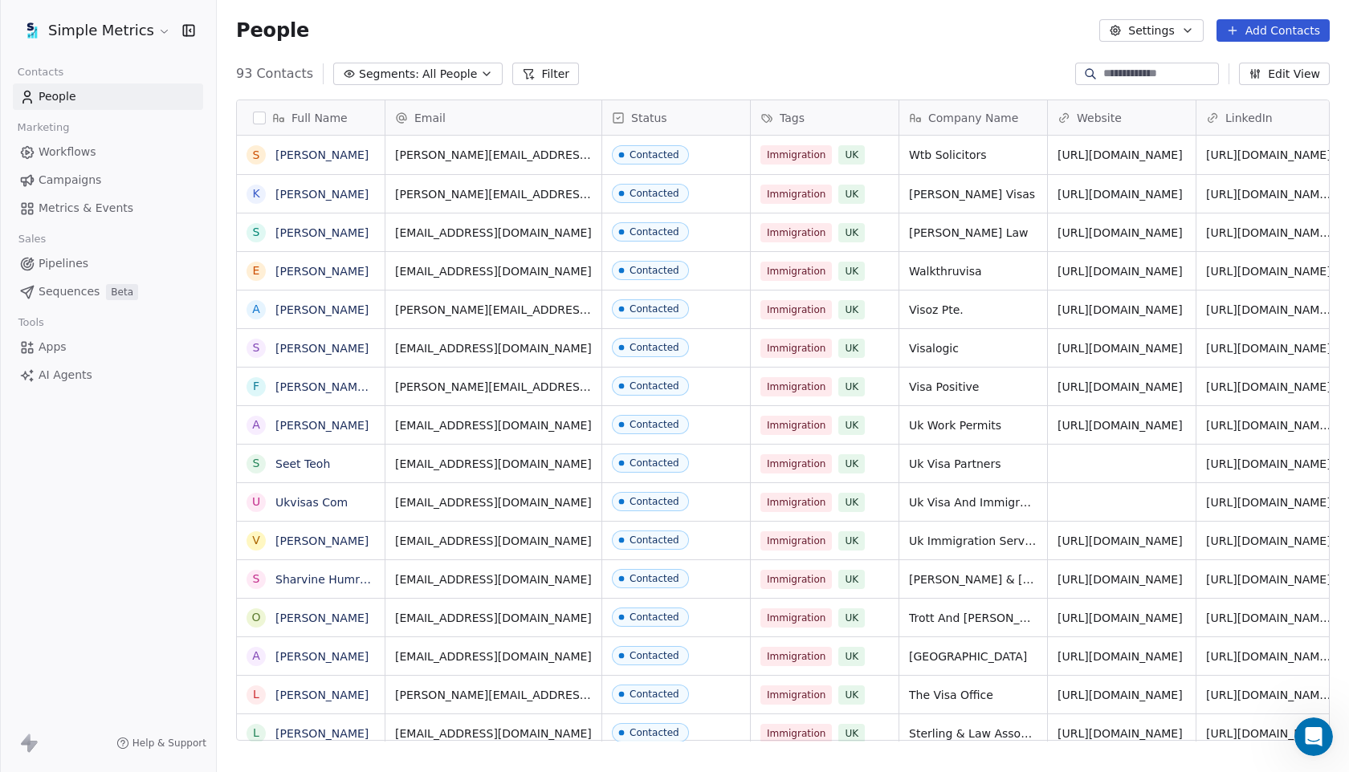
click at [545, 71] on button "Filter" at bounding box center [545, 74] width 67 height 22
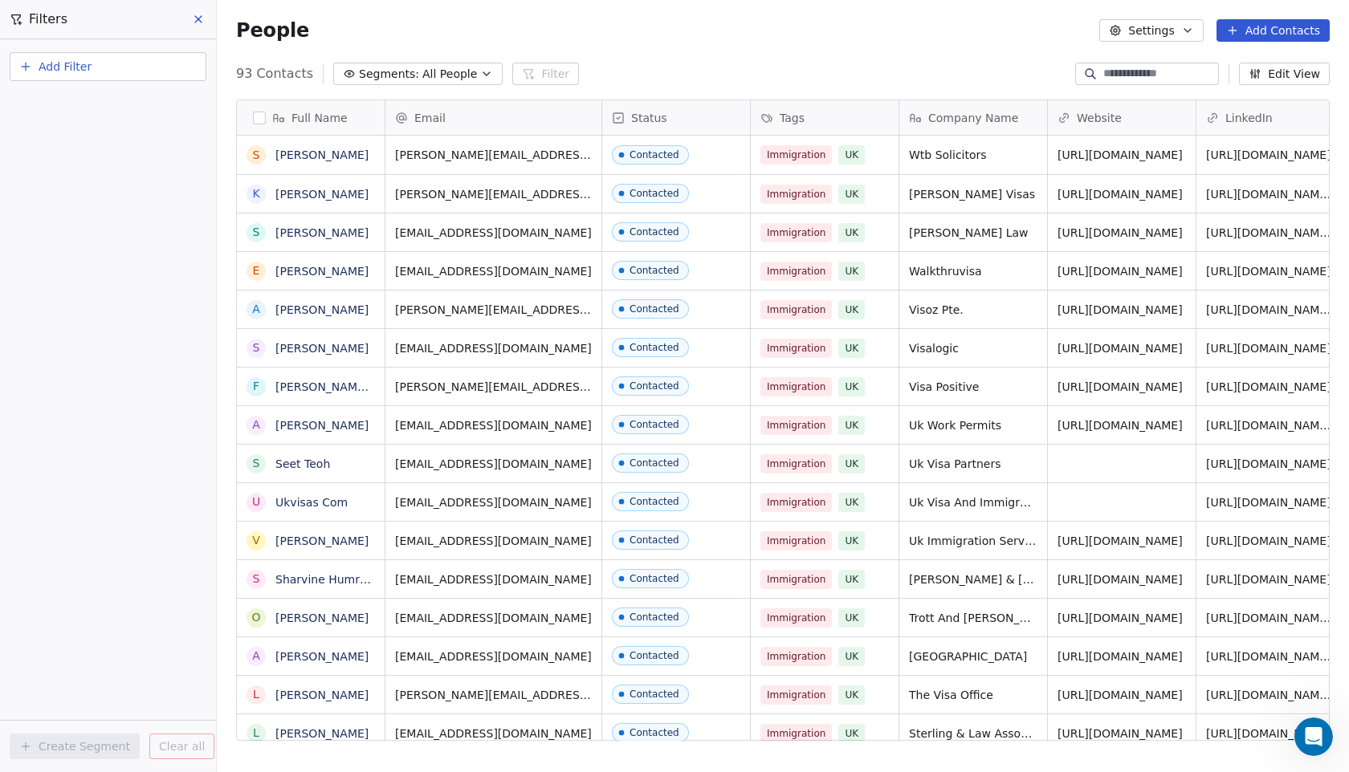
click at [112, 79] on button "Add Filter" at bounding box center [108, 66] width 197 height 29
click at [83, 102] on span "Contact properties" at bounding box center [78, 104] width 104 height 17
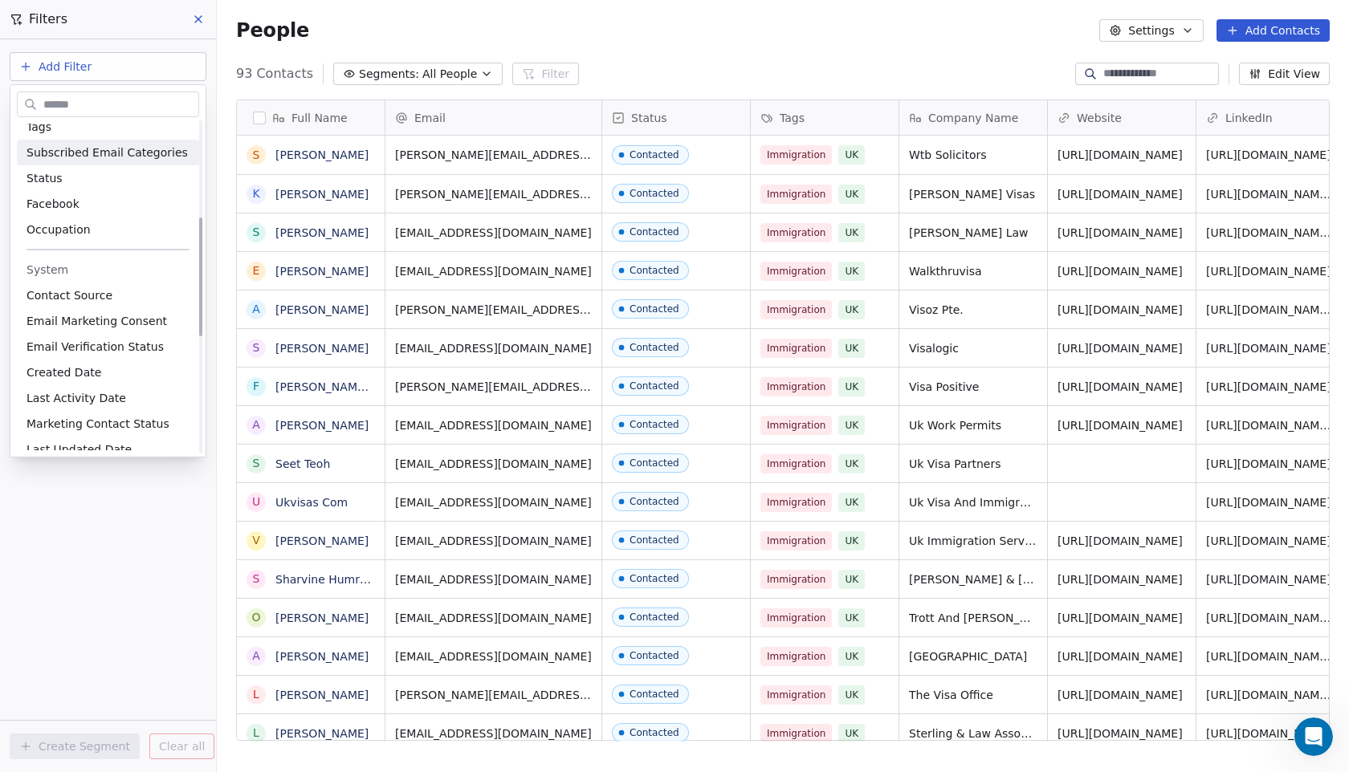
scroll to position [265, 0]
click at [135, 323] on span "Email Marketing Consent" at bounding box center [96, 323] width 140 height 16
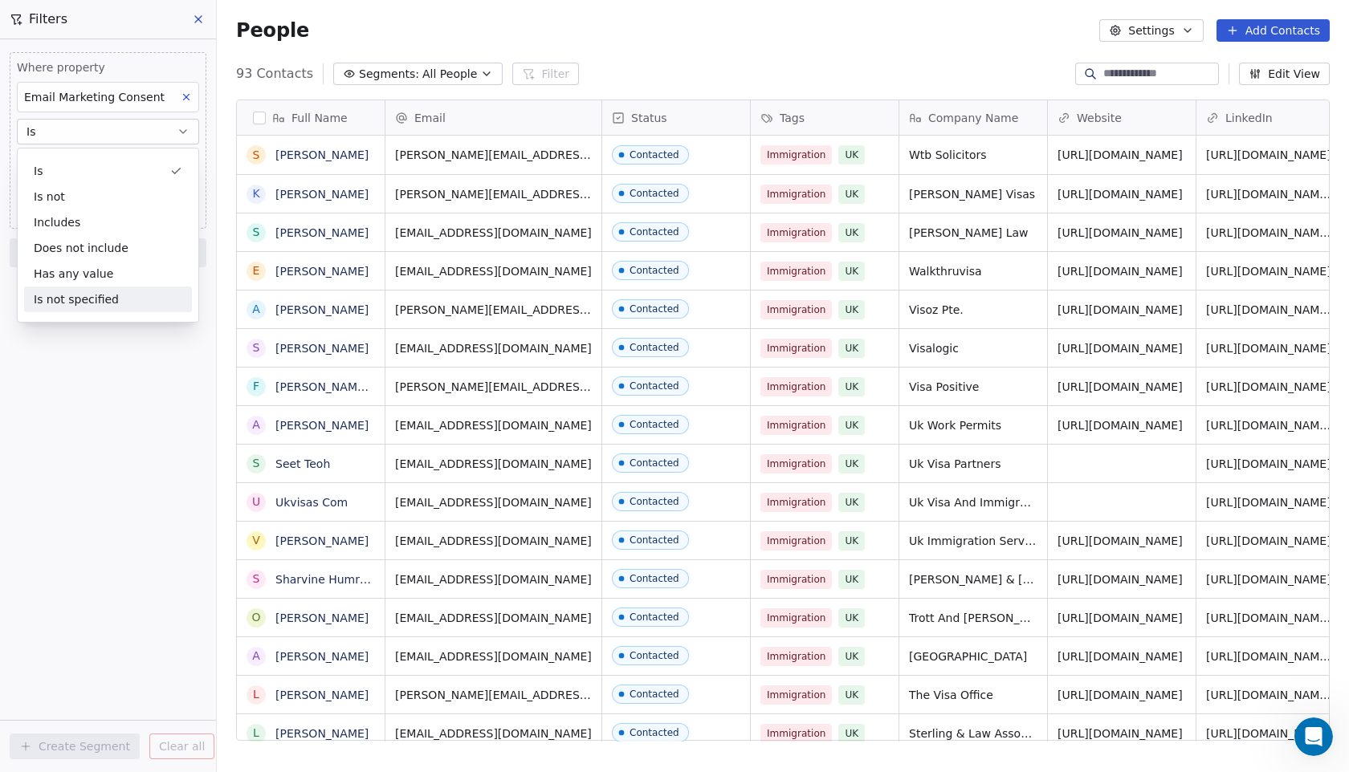
click at [85, 401] on div "Where property Email Marketing Consent Is Select Email Marketing Consent Add fi…" at bounding box center [108, 405] width 216 height 733
